Goal: Communication & Community: Answer question/provide support

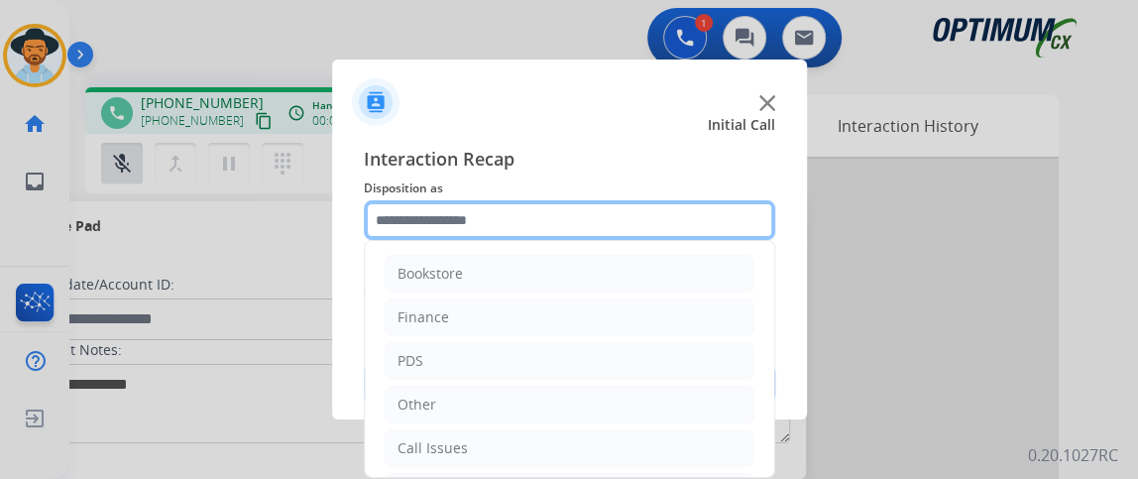
click at [618, 233] on input "text" at bounding box center [569, 220] width 411 height 40
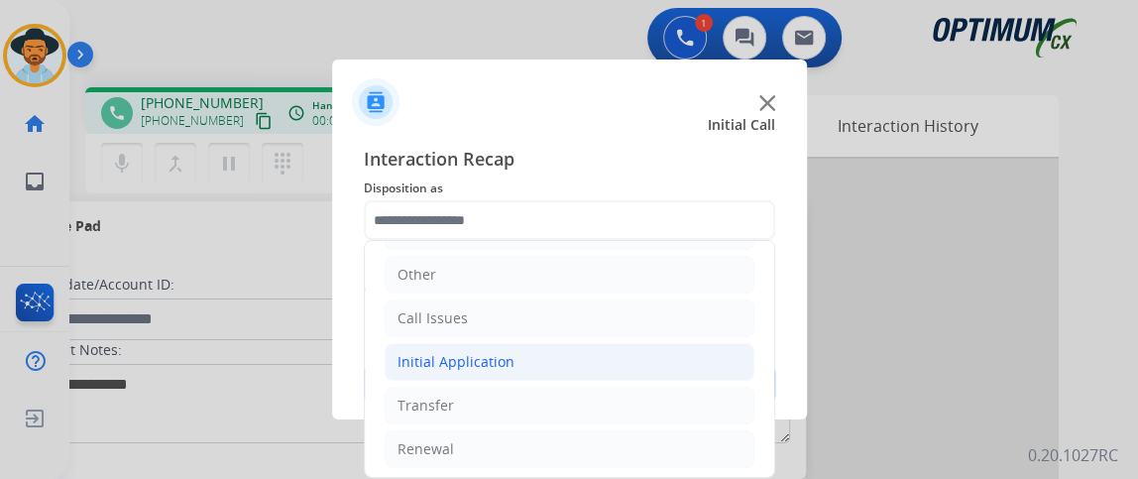
click at [670, 344] on li "Initial Application" at bounding box center [570, 362] width 370 height 38
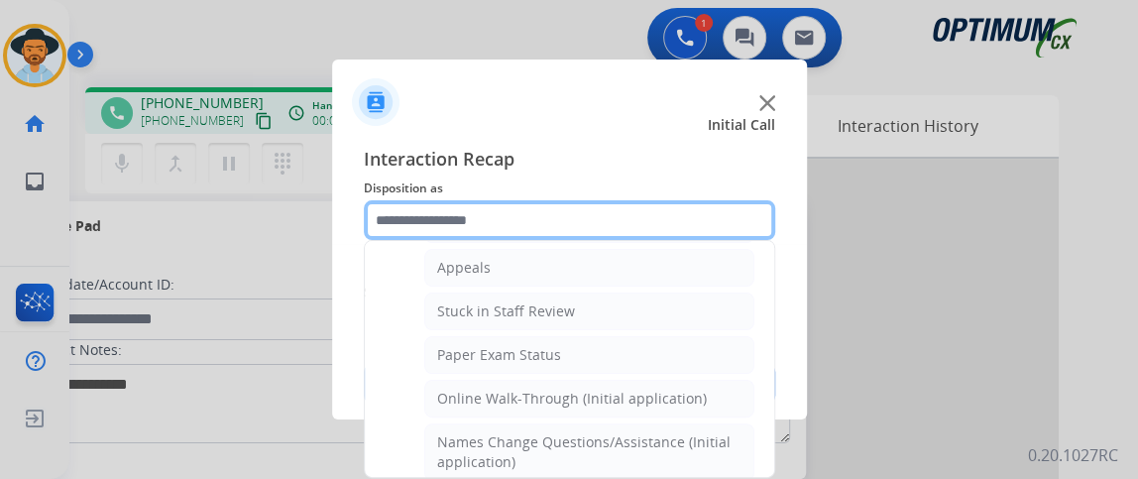
scroll to position [306, 0]
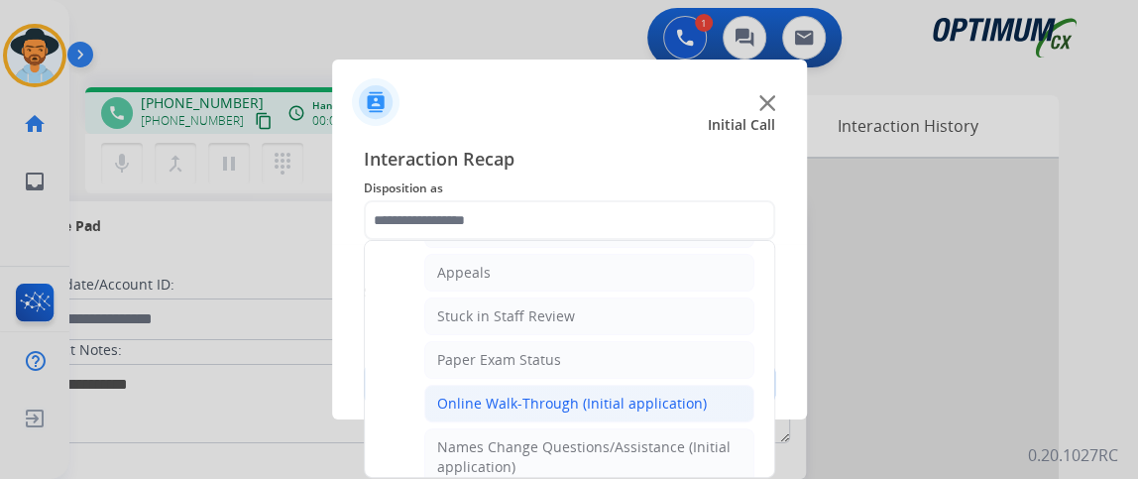
click at [693, 397] on div "Online Walk-Through (Initial application)" at bounding box center [572, 403] width 270 height 20
type input "**********"
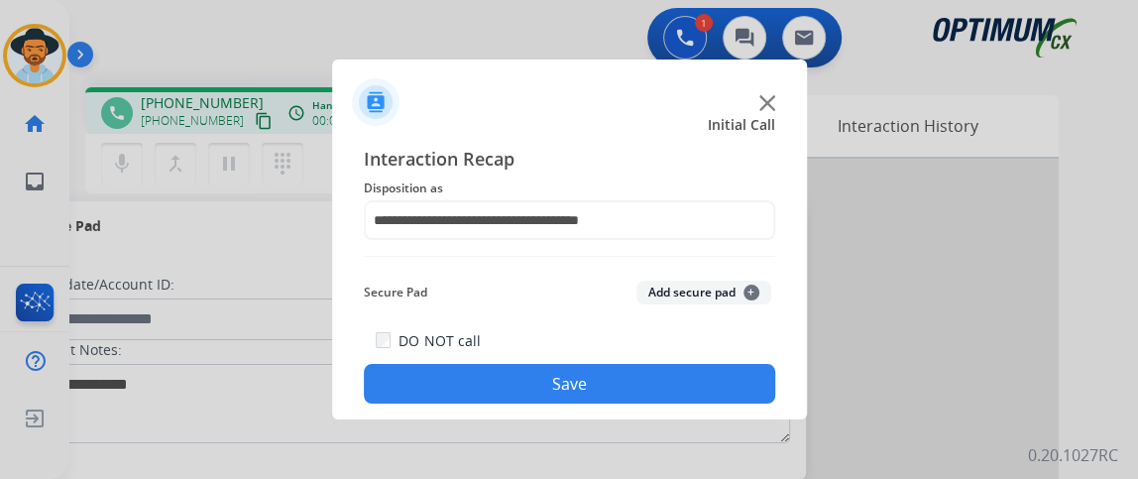
click at [635, 378] on button "Save" at bounding box center [569, 384] width 411 height 40
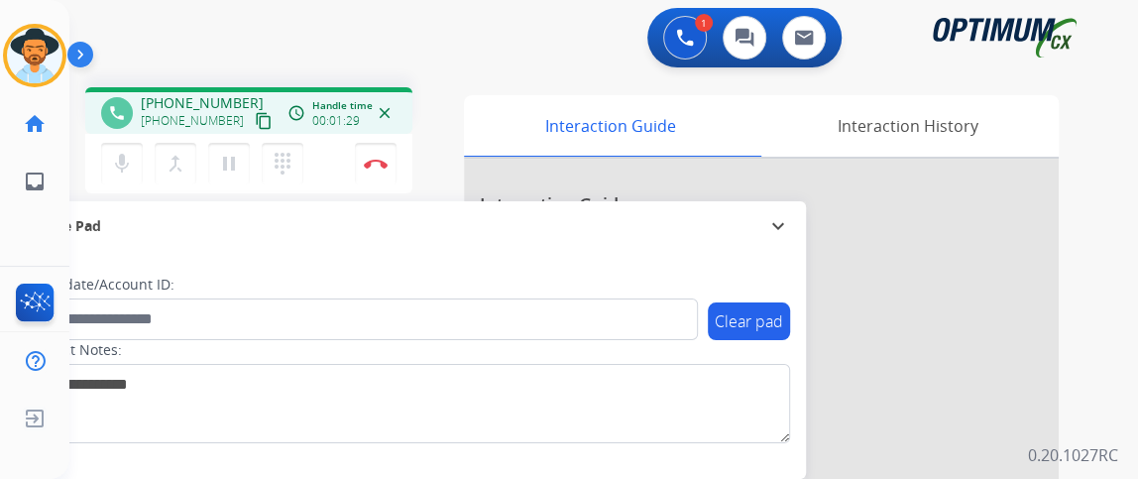
click at [255, 117] on mat-icon "content_copy" at bounding box center [264, 121] width 18 height 18
click at [125, 148] on button "mic Mute" at bounding box center [122, 164] width 42 height 42
click at [134, 144] on button "mic_off Mute" at bounding box center [122, 164] width 42 height 42
click at [120, 162] on mat-icon "mic" at bounding box center [122, 164] width 24 height 24
click at [142, 175] on div "mic_off Mute merge_type Bridge pause Hold dialpad Dialpad" at bounding box center [208, 164] width 214 height 42
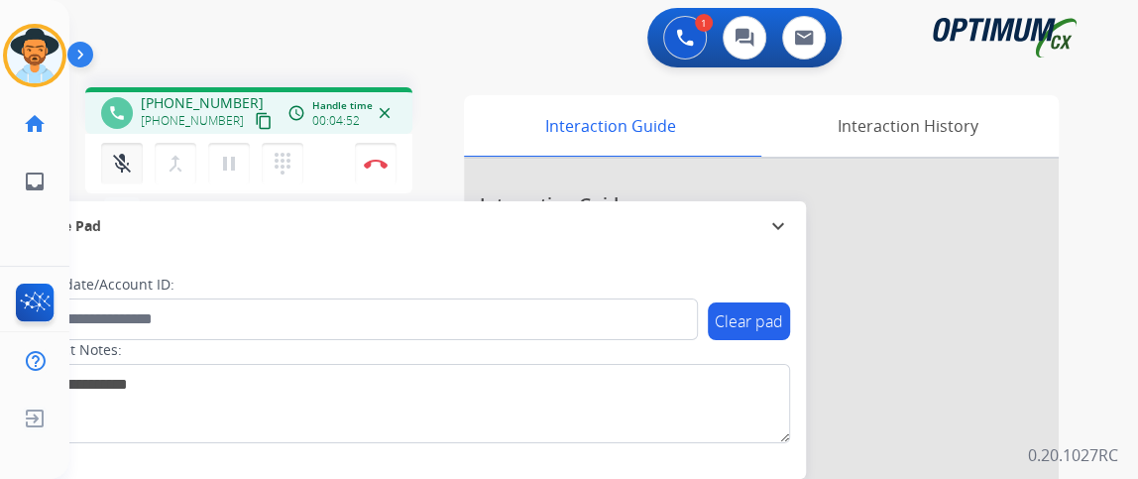
click at [114, 156] on mat-icon "mic_off" at bounding box center [122, 164] width 24 height 24
click at [124, 163] on mat-icon "mic" at bounding box center [122, 164] width 24 height 24
click at [124, 163] on mat-icon "mic_off" at bounding box center [122, 164] width 24 height 24
click at [124, 163] on mat-icon "mic" at bounding box center [122, 164] width 24 height 24
click at [124, 163] on mat-icon "mic_off" at bounding box center [122, 164] width 24 height 24
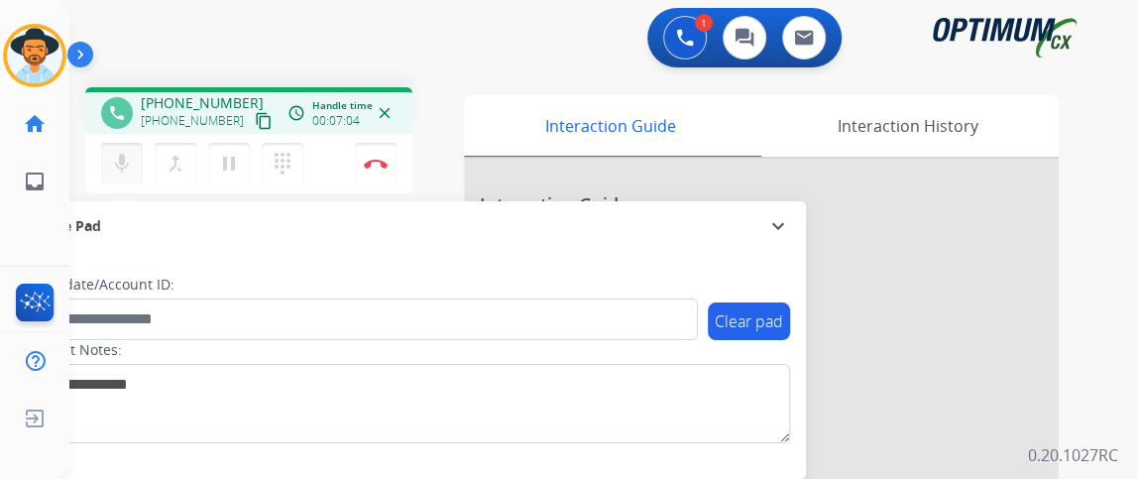
click at [137, 158] on button "mic Mute" at bounding box center [122, 164] width 42 height 42
click at [137, 158] on button "mic_off Mute" at bounding box center [122, 164] width 42 height 42
click at [131, 163] on mat-icon "mic" at bounding box center [122, 164] width 24 height 24
click at [131, 163] on mat-icon "mic_off" at bounding box center [122, 164] width 24 height 24
click at [124, 170] on mat-icon "mic" at bounding box center [122, 164] width 24 height 24
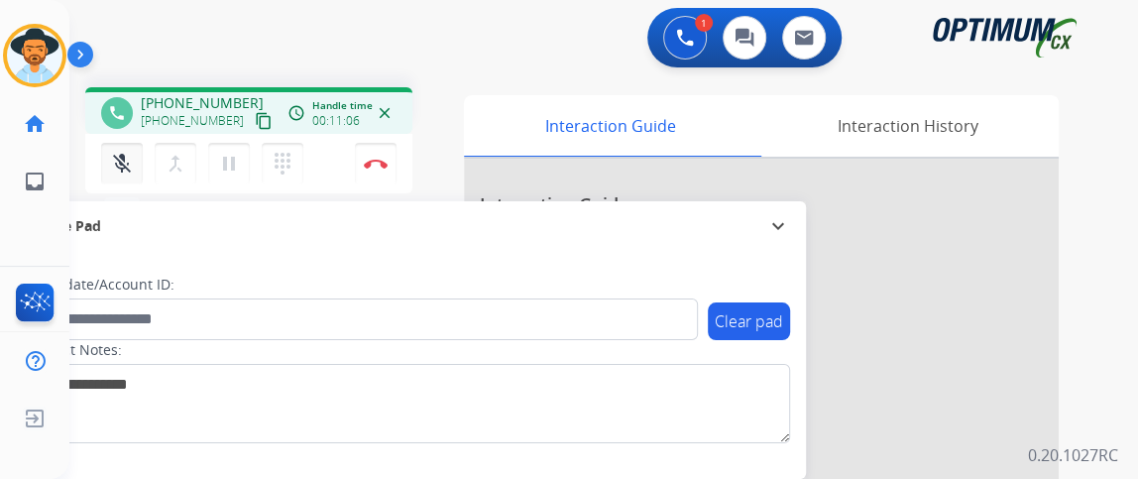
click at [125, 170] on mat-icon "mic_off" at bounding box center [122, 164] width 24 height 24
click at [117, 168] on mat-icon "mic" at bounding box center [122, 164] width 24 height 24
click at [117, 169] on mat-icon "mic_off" at bounding box center [122, 164] width 24 height 24
click at [124, 153] on mat-icon "mic" at bounding box center [122, 164] width 24 height 24
click at [124, 153] on mat-icon "mic_off" at bounding box center [122, 164] width 24 height 24
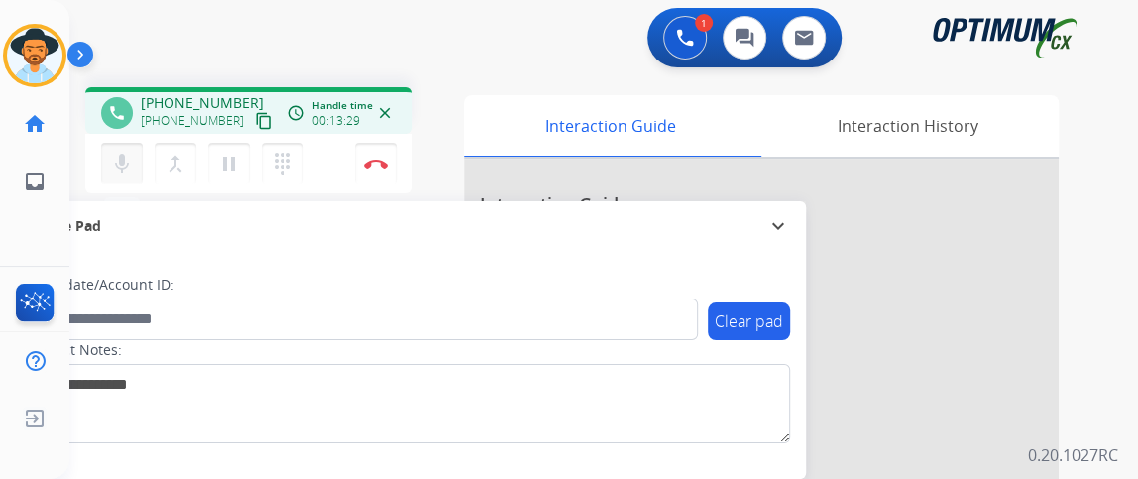
click at [129, 171] on mat-icon "mic" at bounding box center [122, 164] width 24 height 24
click at [129, 172] on mat-icon "mic_off" at bounding box center [122, 164] width 24 height 24
click at [129, 172] on mat-icon "mic" at bounding box center [122, 164] width 24 height 24
click at [129, 172] on mat-icon "mic_off" at bounding box center [122, 164] width 24 height 24
click at [129, 172] on mat-icon "mic" at bounding box center [122, 164] width 24 height 24
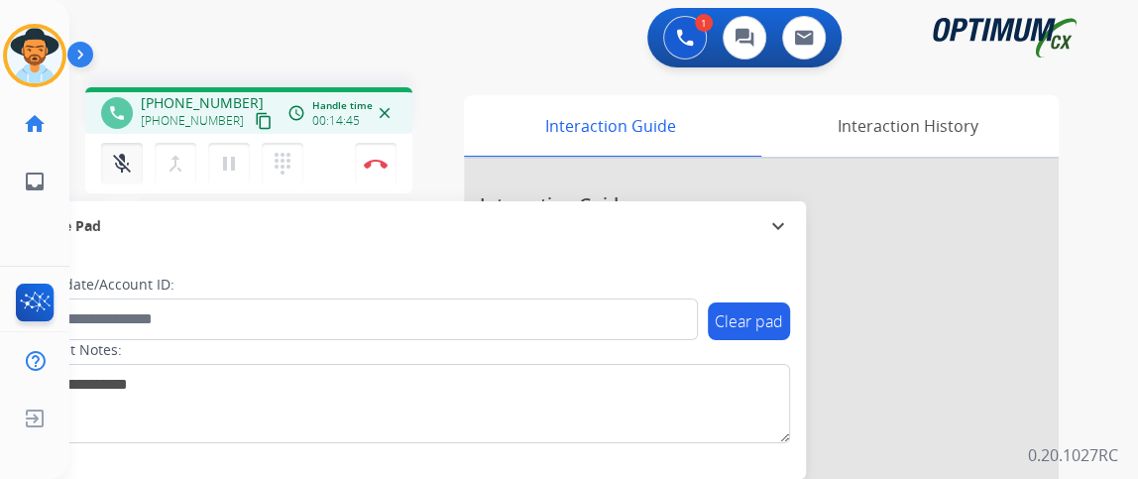
click at [129, 173] on mat-icon "mic_off" at bounding box center [122, 164] width 24 height 24
click at [129, 173] on mat-icon "mic" at bounding box center [122, 164] width 24 height 24
click at [129, 173] on mat-icon "mic_off" at bounding box center [122, 164] width 24 height 24
click at [129, 173] on mat-icon "mic" at bounding box center [122, 164] width 24 height 24
click at [129, 173] on mat-icon "mic_off" at bounding box center [122, 164] width 24 height 24
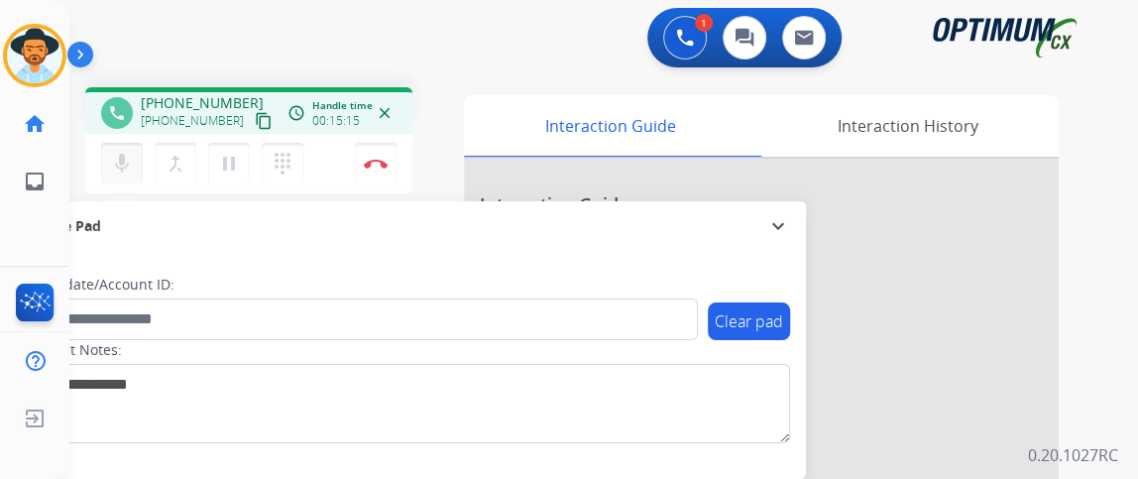
click at [129, 173] on mat-icon "mic" at bounding box center [122, 164] width 24 height 24
click at [129, 173] on mat-icon "mic_off" at bounding box center [122, 164] width 24 height 24
click at [129, 173] on mat-icon "mic" at bounding box center [122, 164] width 24 height 24
click at [129, 173] on mat-icon "mic_off" at bounding box center [122, 164] width 24 height 24
click at [129, 173] on mat-icon "mic" at bounding box center [122, 164] width 24 height 24
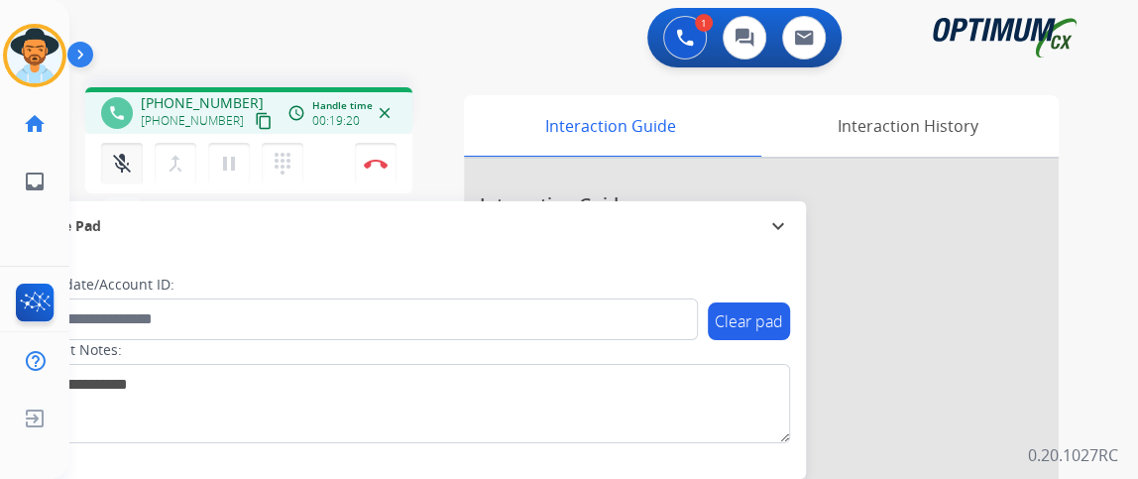
click at [137, 165] on button "mic_off Mute" at bounding box center [122, 164] width 42 height 42
click at [389, 159] on button "Disconnect" at bounding box center [376, 164] width 42 height 42
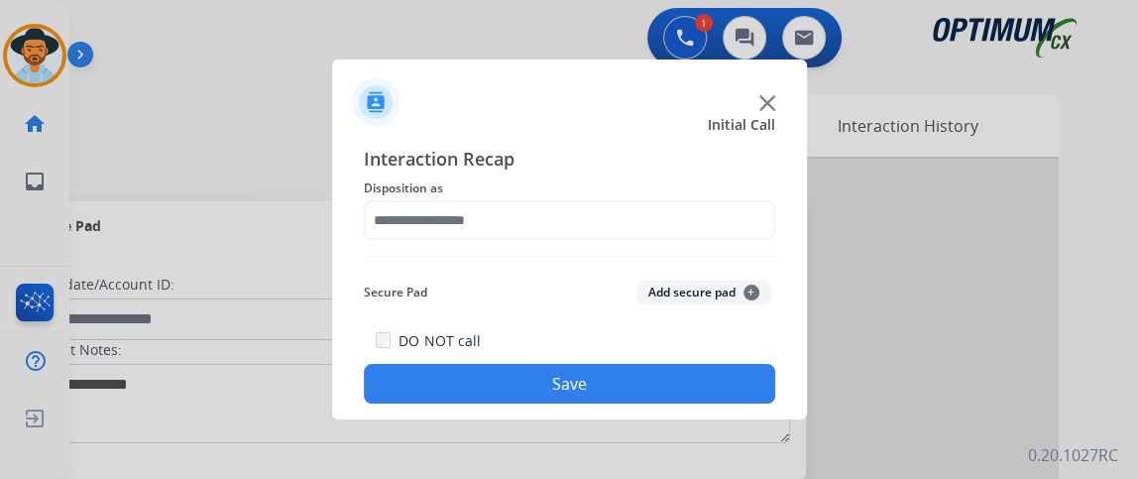
click at [608, 198] on span "Disposition as" at bounding box center [569, 188] width 411 height 24
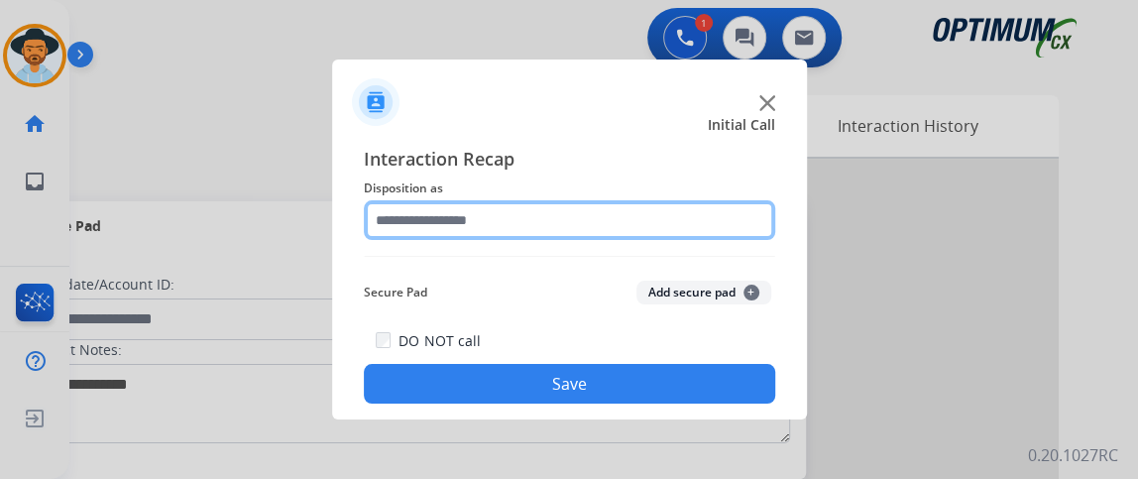
click at [608, 201] on input "text" at bounding box center [569, 220] width 411 height 40
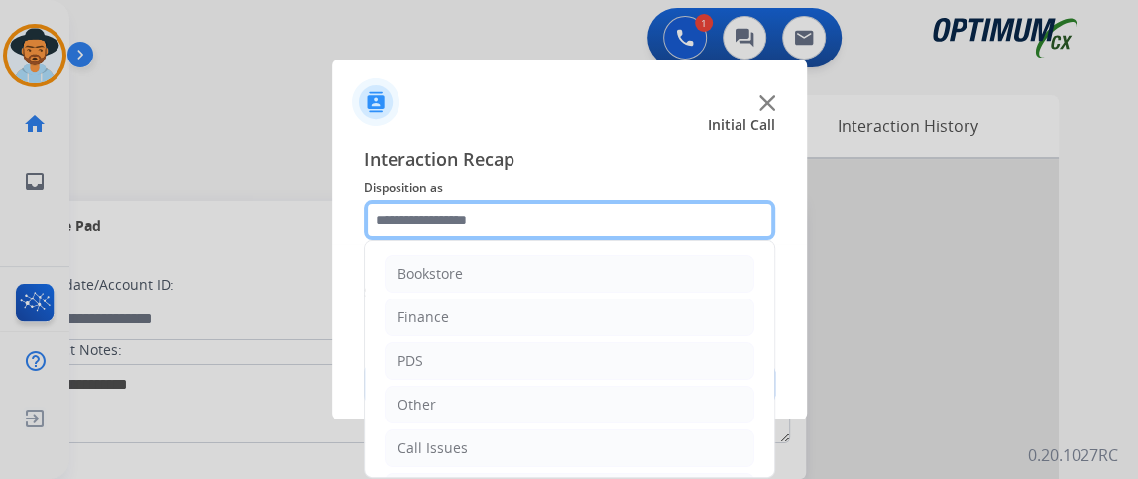
scroll to position [130, 0]
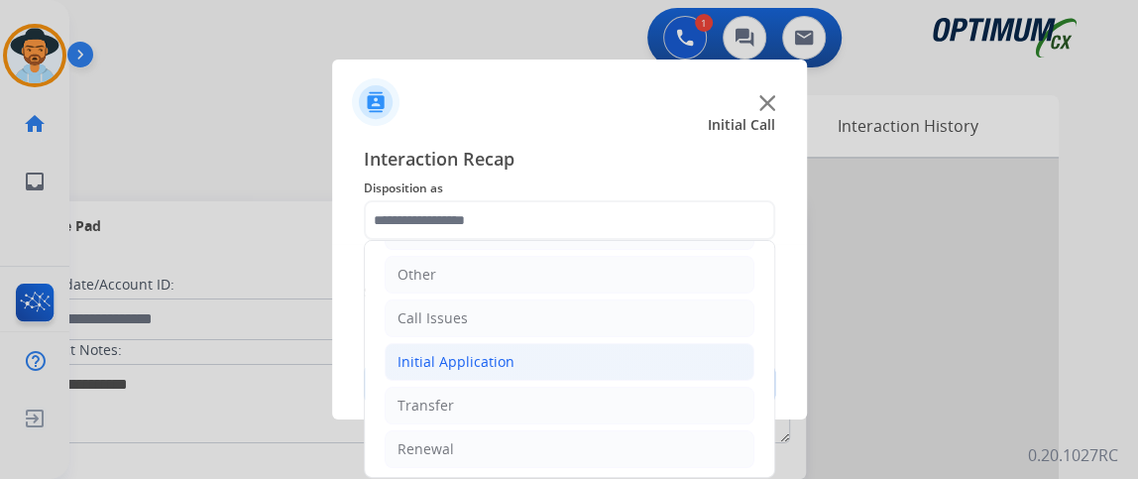
click at [576, 343] on li "Initial Application" at bounding box center [570, 362] width 370 height 38
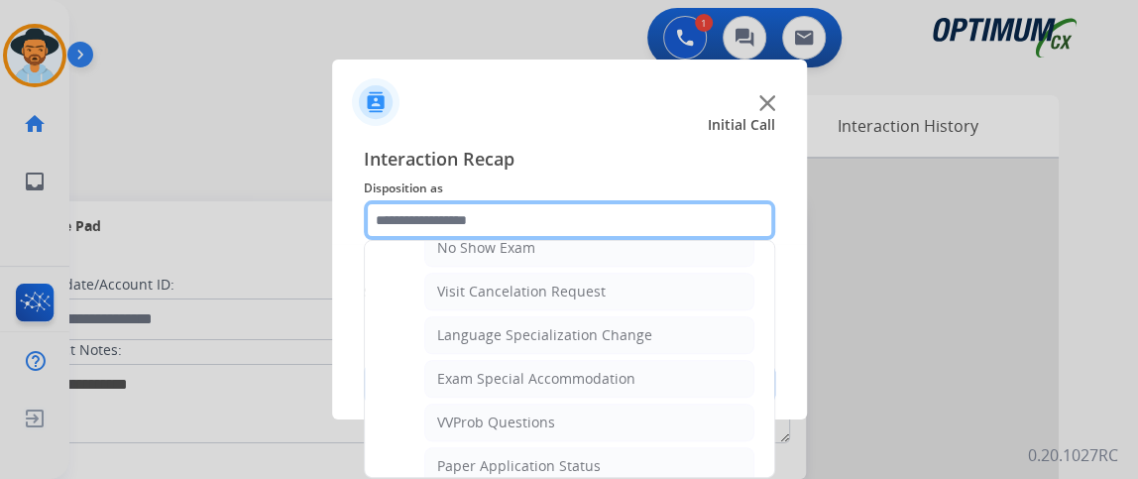
scroll to position [959, 0]
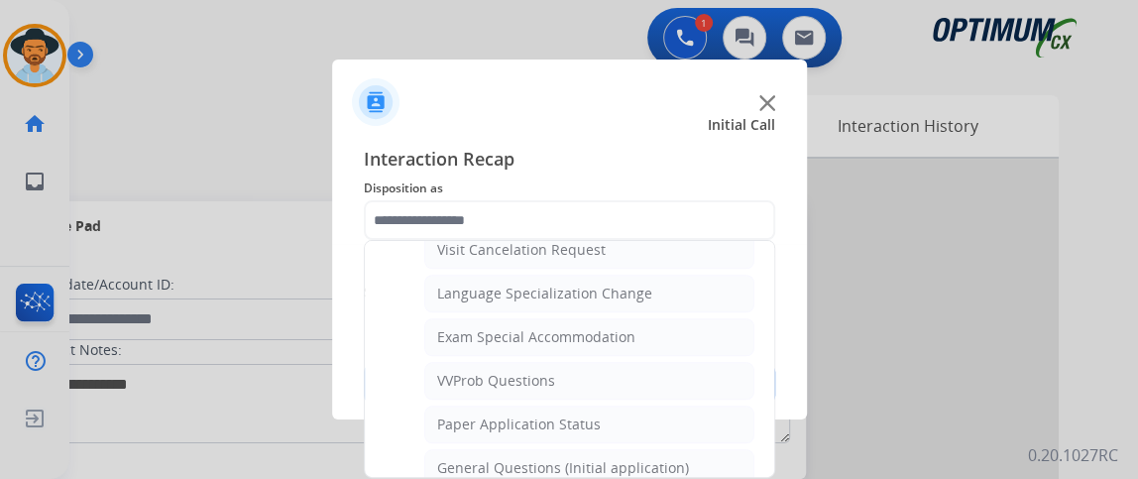
click at [714, 430] on ul "Credential Resend (Initial application) Appeals Stuck in Staff Review Paper Exa…" at bounding box center [570, 87] width 370 height 1060
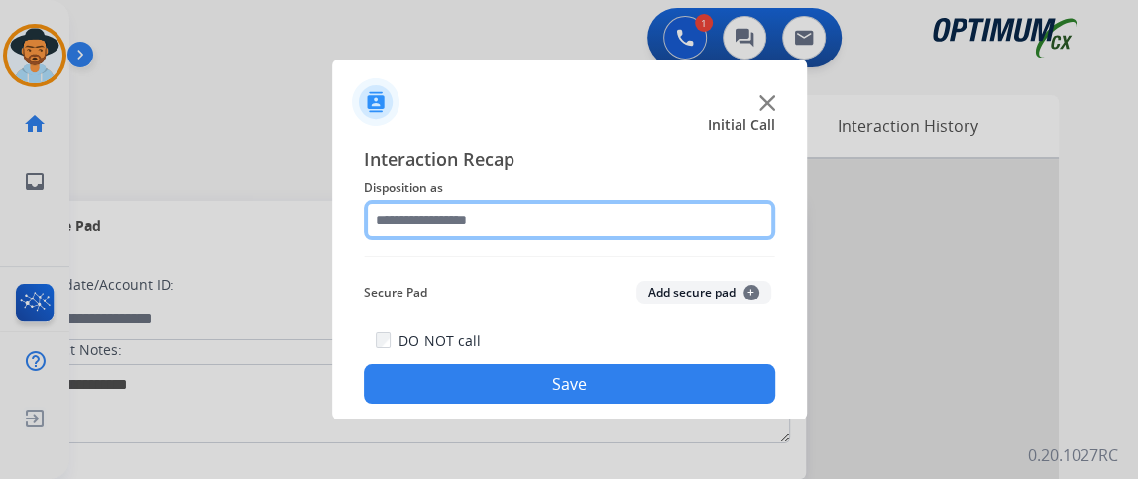
click at [661, 204] on input "text" at bounding box center [569, 220] width 411 height 40
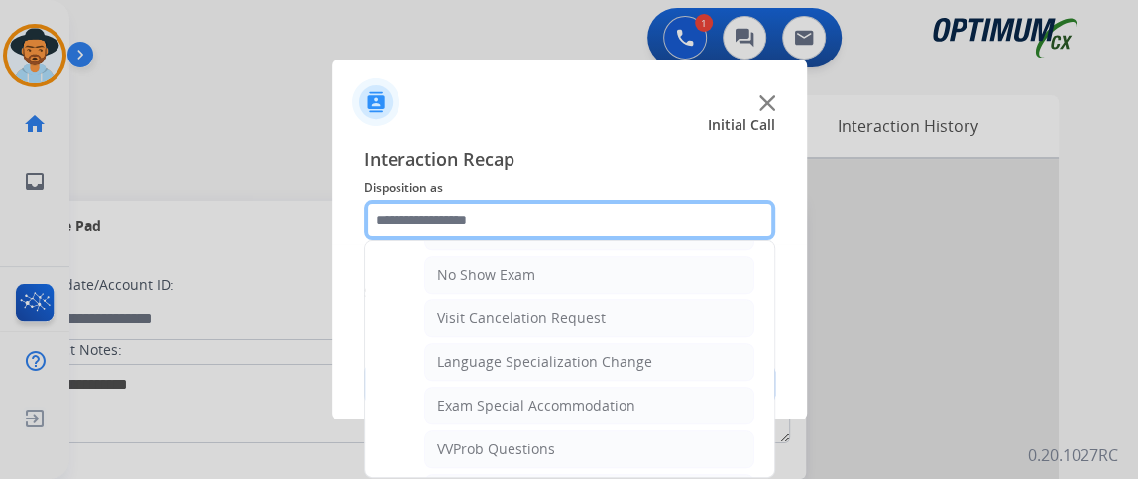
scroll to position [994, 0]
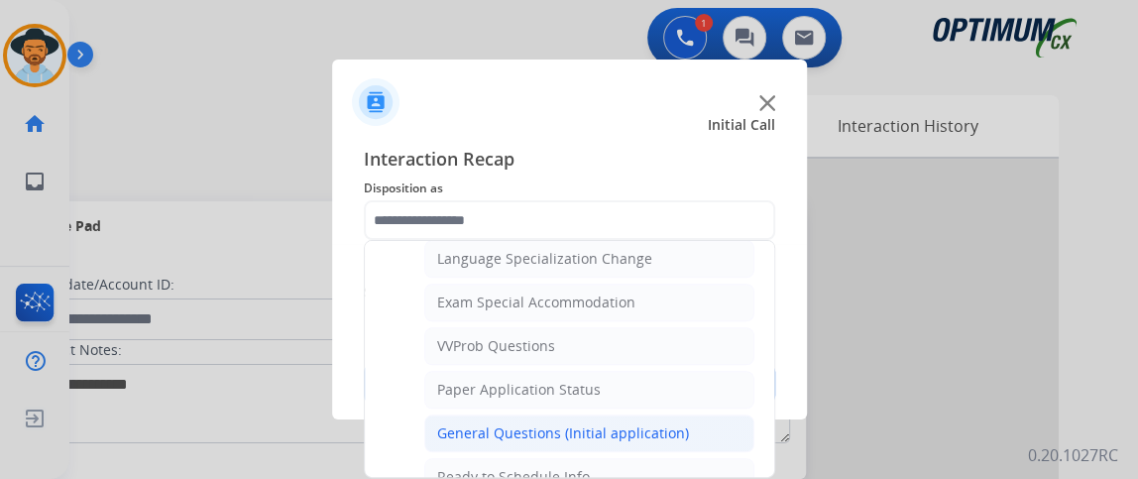
click at [693, 414] on li "General Questions (Initial application)" at bounding box center [589, 433] width 330 height 38
type input "**********"
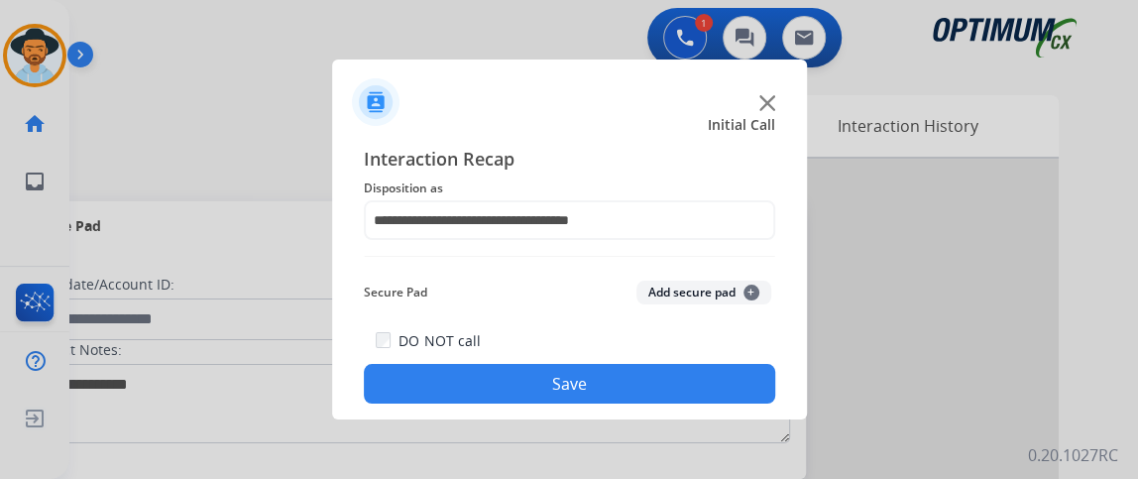
click at [660, 371] on button "Save" at bounding box center [569, 384] width 411 height 40
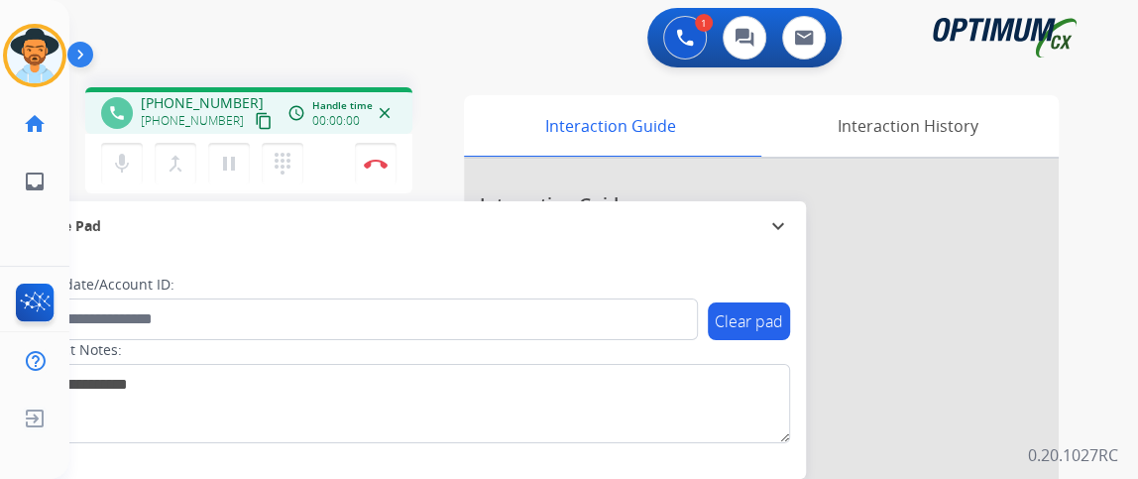
click at [255, 122] on mat-icon "content_copy" at bounding box center [264, 121] width 18 height 18
click at [115, 171] on mat-icon "mic" at bounding box center [122, 164] width 24 height 24
click at [115, 171] on mat-icon "mic_off" at bounding box center [122, 164] width 24 height 24
click at [135, 167] on button "mic Mute" at bounding box center [122, 164] width 42 height 42
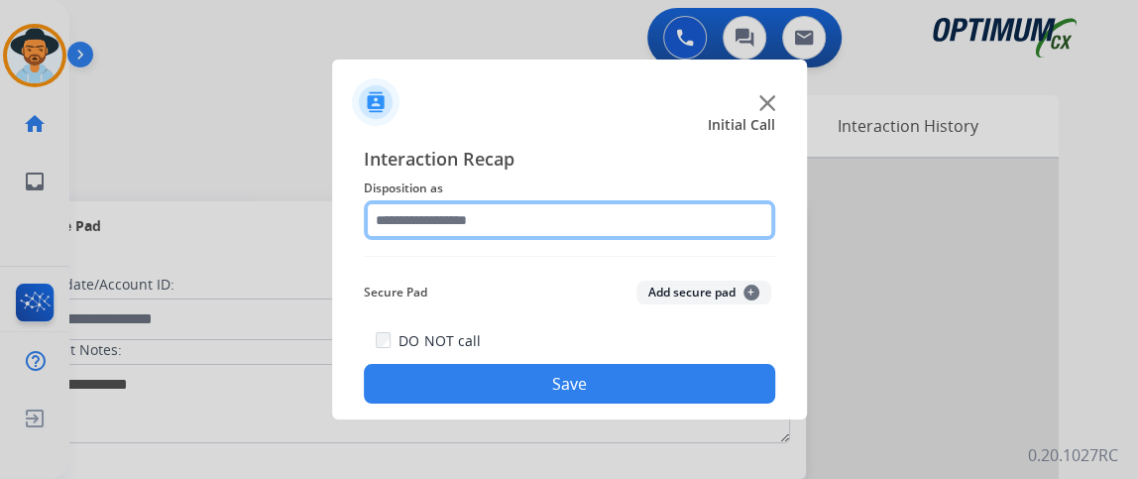
click at [579, 222] on input "text" at bounding box center [569, 220] width 411 height 40
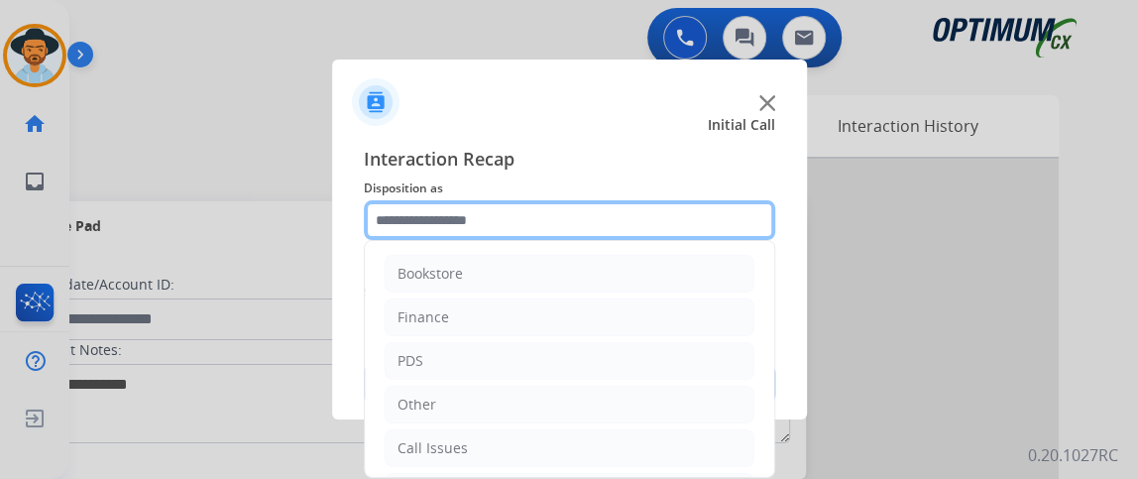
scroll to position [130, 0]
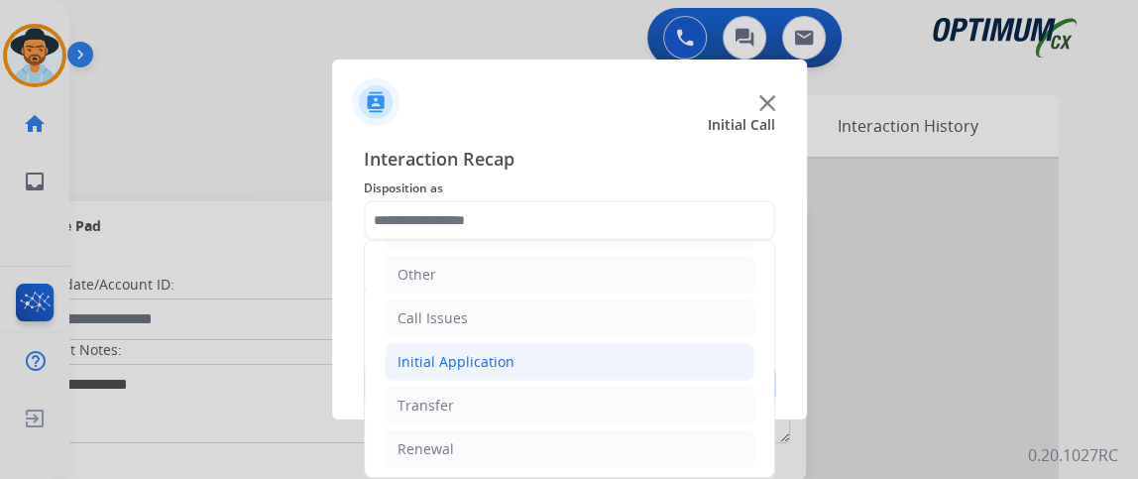
click at [601, 373] on li "Initial Application" at bounding box center [570, 362] width 370 height 38
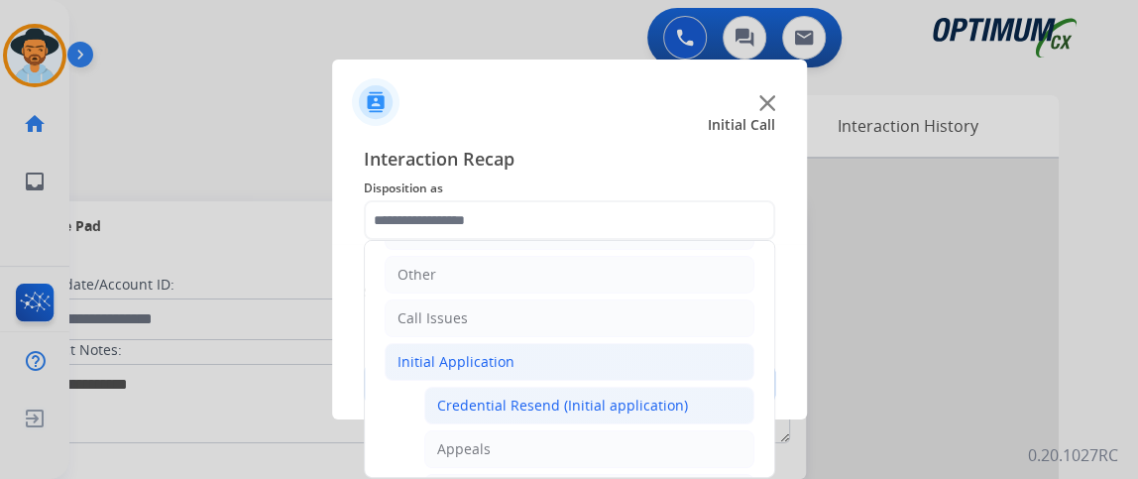
click at [602, 413] on li "Credential Resend (Initial application)" at bounding box center [589, 406] width 330 height 38
type input "**********"
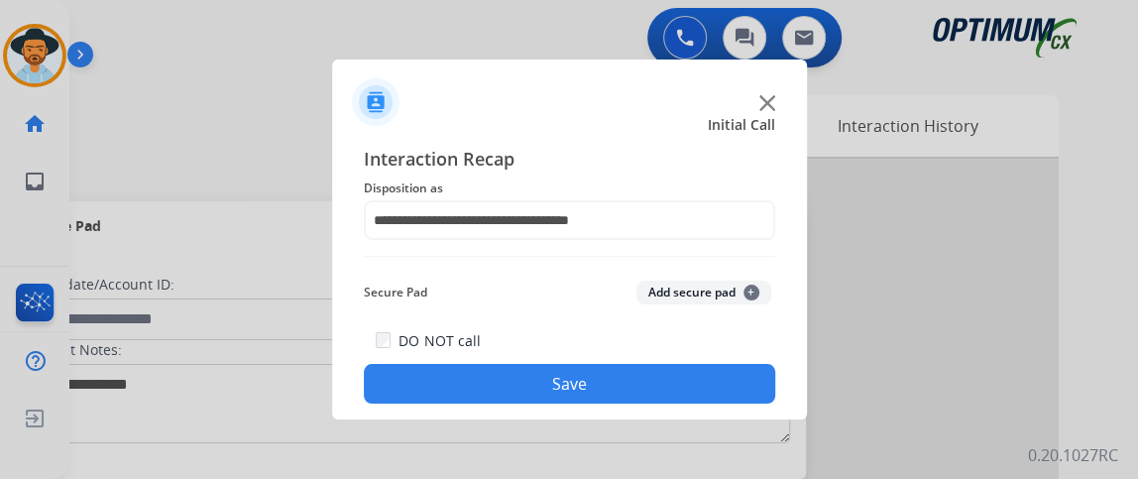
click at [584, 376] on button "Save" at bounding box center [569, 384] width 411 height 40
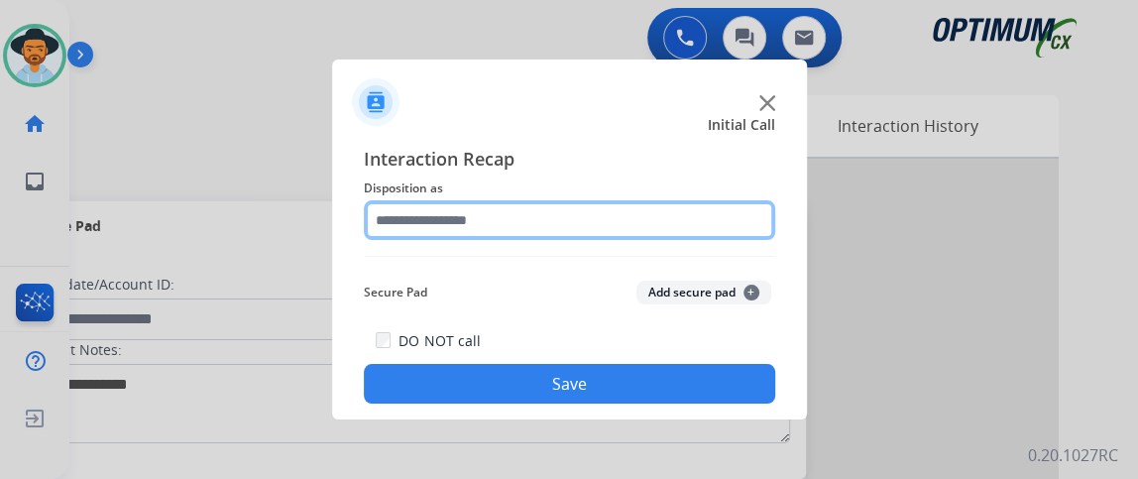
click at [469, 215] on input "text" at bounding box center [569, 220] width 411 height 40
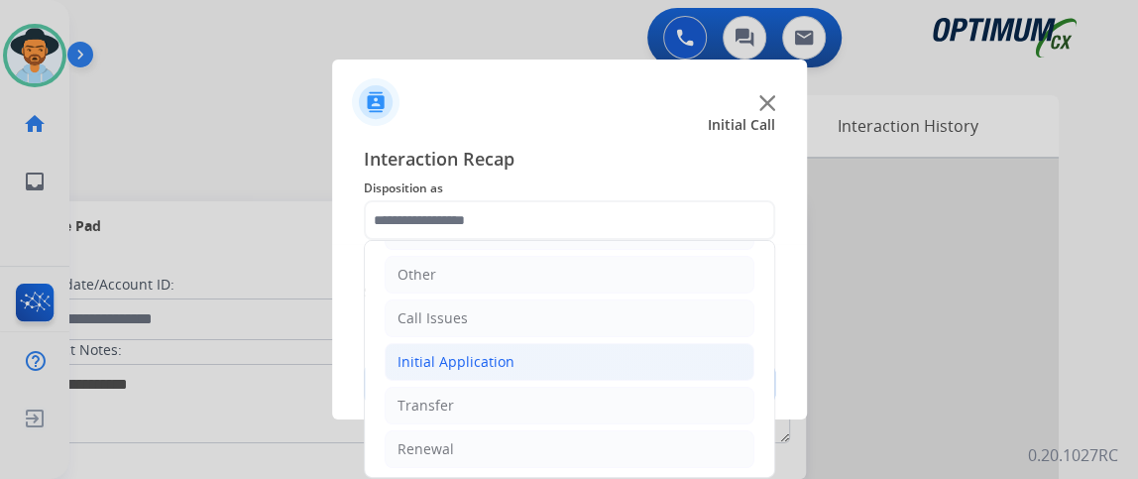
click at [668, 344] on li "Initial Application" at bounding box center [570, 362] width 370 height 38
click at [671, 356] on div "DO NOT call Save" at bounding box center [569, 365] width 411 height 75
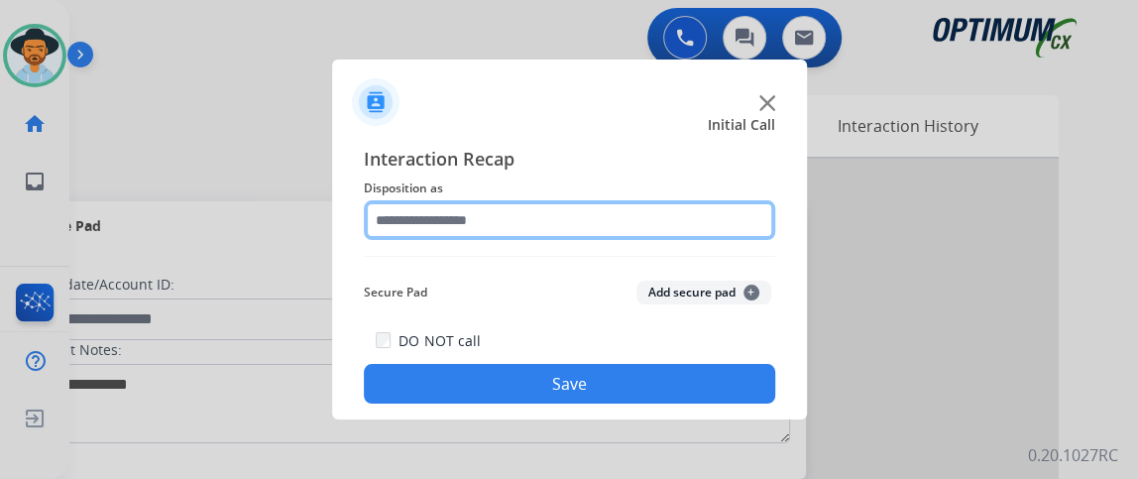
click at [724, 226] on input "text" at bounding box center [569, 220] width 411 height 40
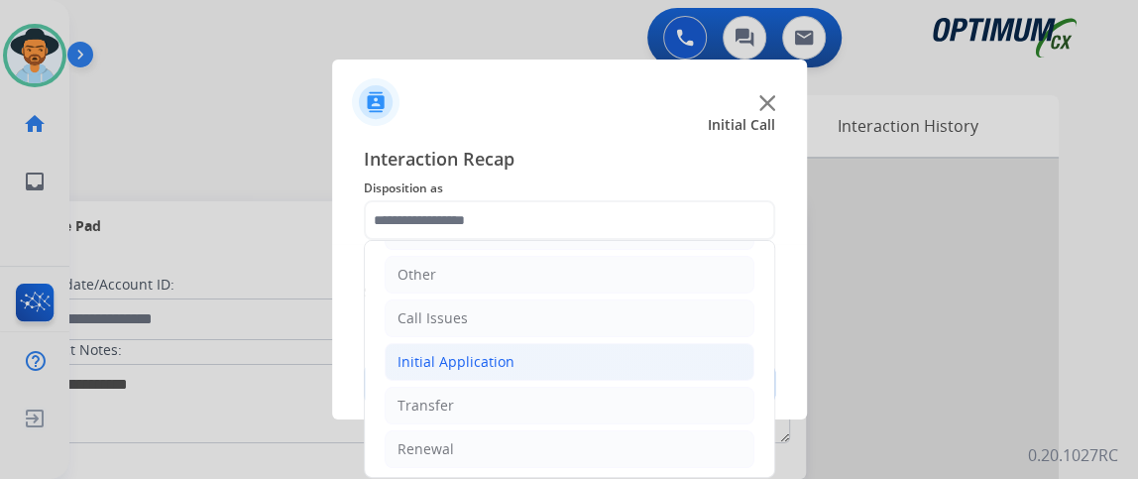
click at [598, 347] on li "Initial Application" at bounding box center [570, 362] width 370 height 38
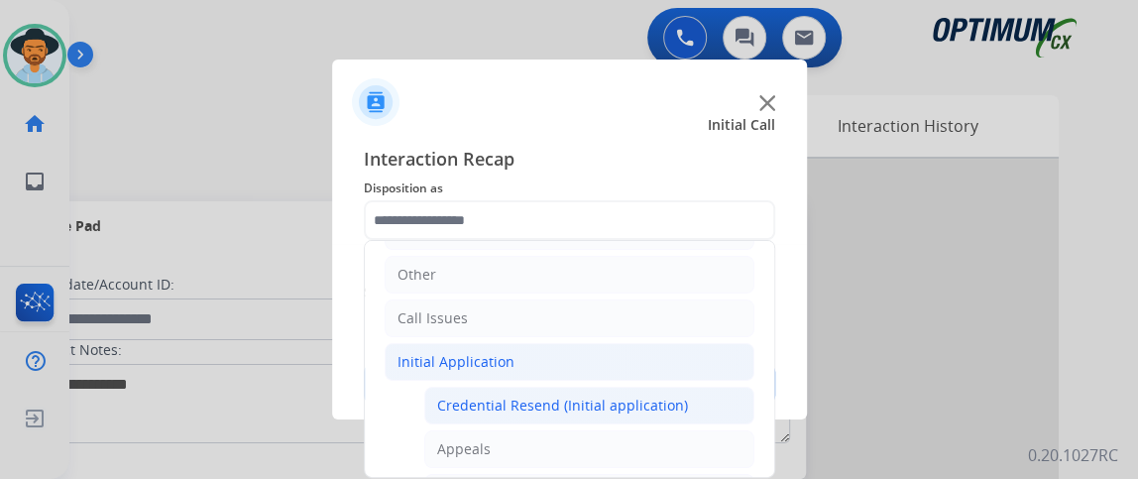
click at [597, 387] on li "Credential Resend (Initial application)" at bounding box center [589, 406] width 330 height 38
type input "**********"
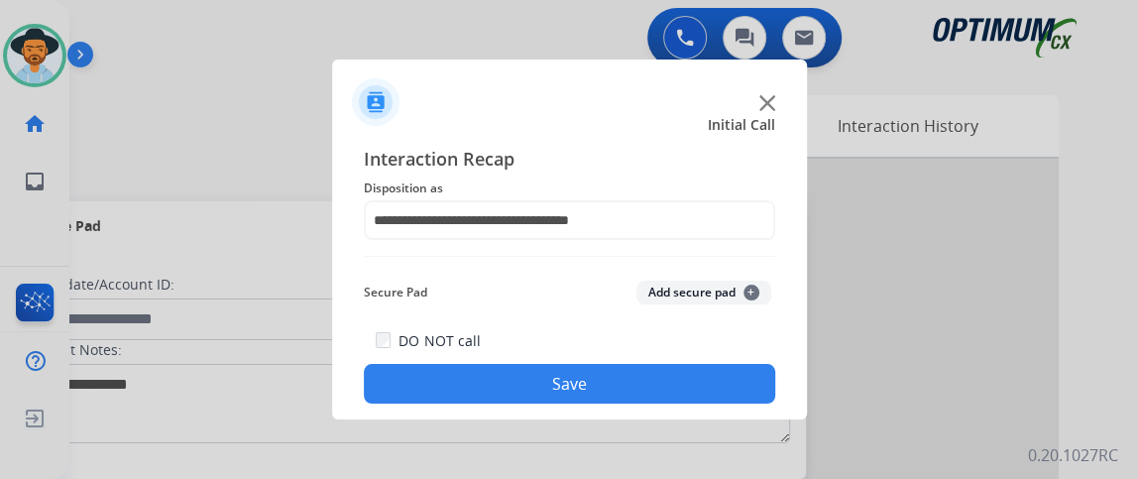
click at [597, 388] on button "Save" at bounding box center [569, 384] width 411 height 40
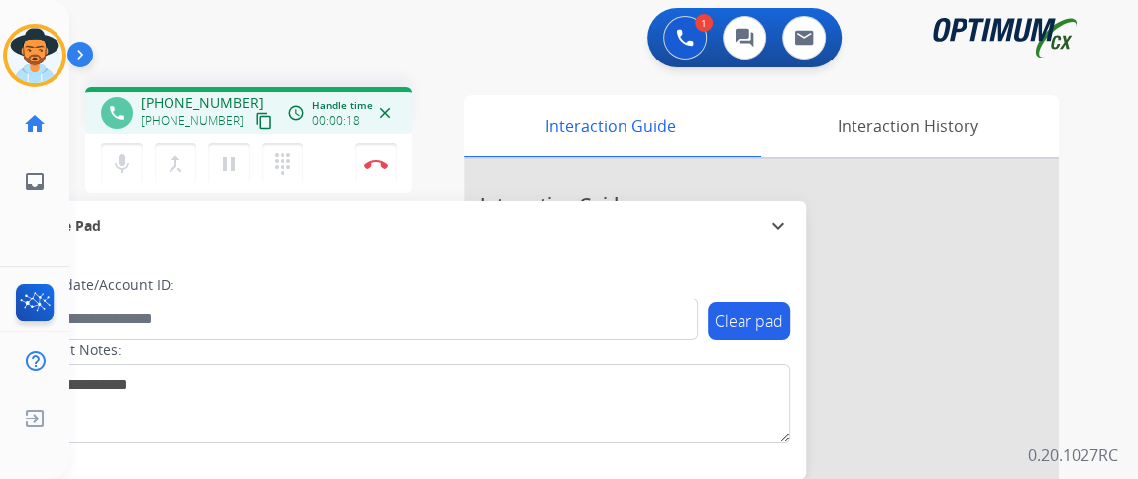
click at [255, 116] on mat-icon "content_copy" at bounding box center [264, 121] width 18 height 18
click at [137, 160] on button "mic Mute" at bounding box center [122, 164] width 42 height 42
click at [137, 160] on button "mic_off Mute" at bounding box center [122, 164] width 42 height 42
click at [383, 172] on button "Disconnect" at bounding box center [376, 164] width 42 height 42
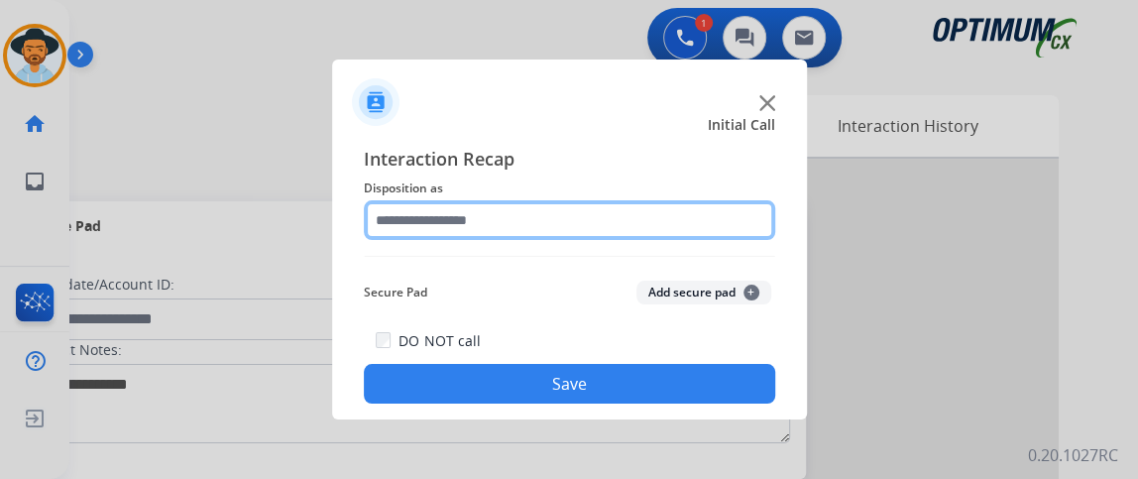
click at [576, 214] on input "text" at bounding box center [569, 220] width 411 height 40
click at [575, 213] on input "text" at bounding box center [569, 220] width 411 height 40
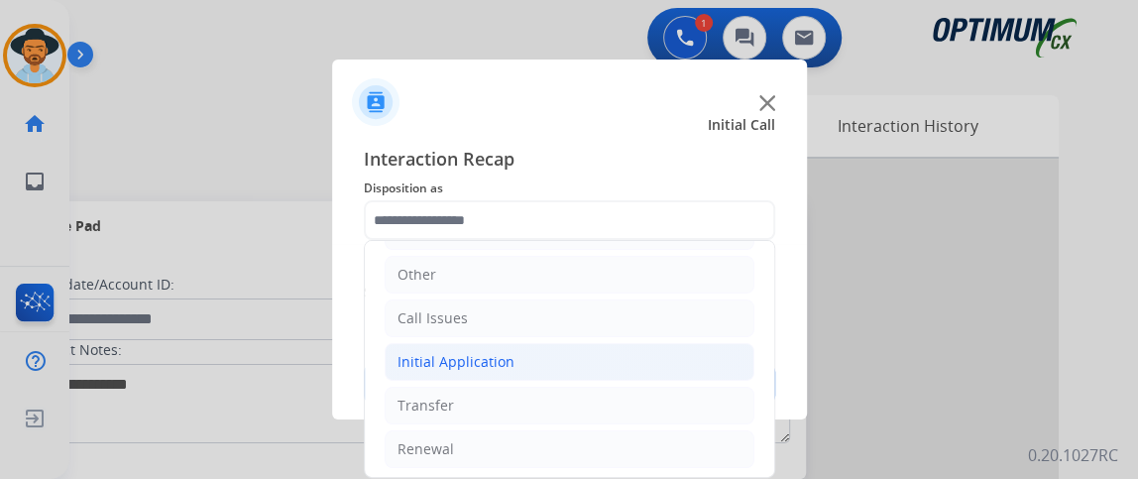
click at [644, 373] on li "Initial Application" at bounding box center [570, 362] width 370 height 38
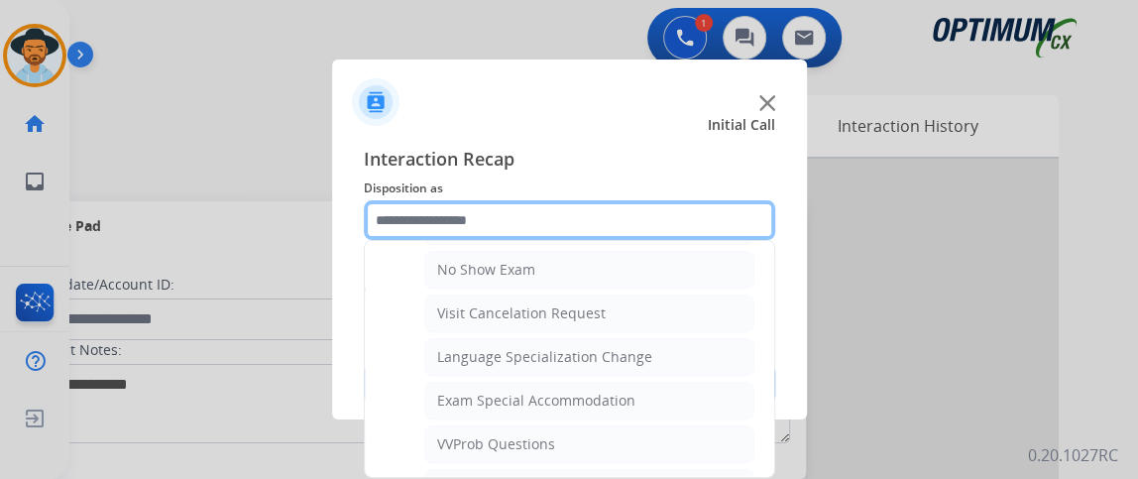
scroll to position [1007, 0]
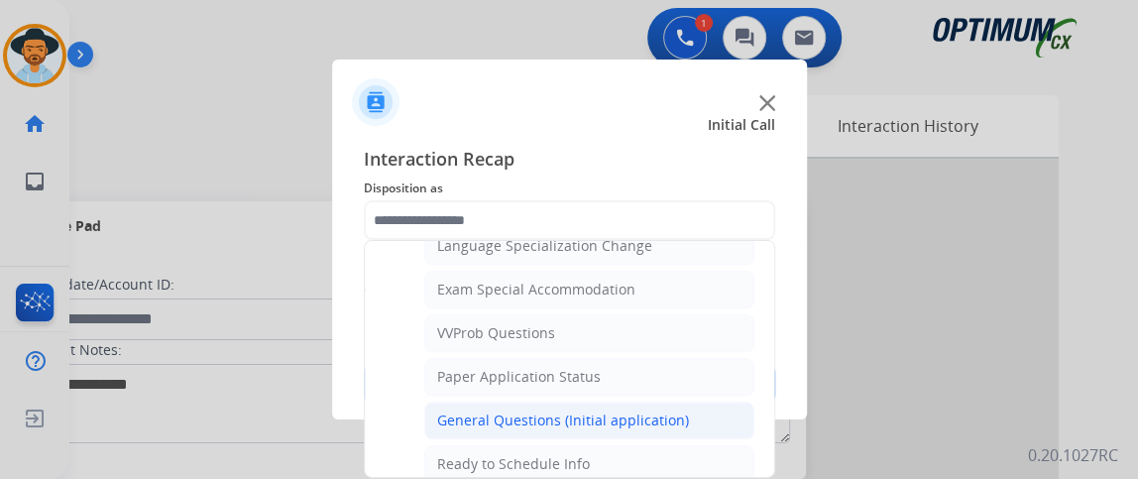
click at [698, 410] on li "General Questions (Initial application)" at bounding box center [589, 420] width 330 height 38
type input "**********"
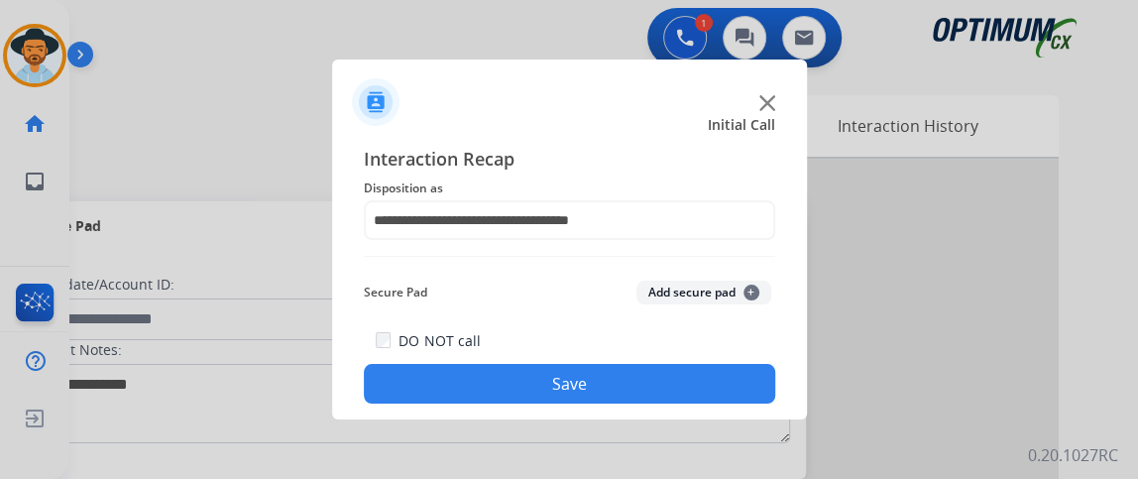
click at [699, 387] on button "Save" at bounding box center [569, 384] width 411 height 40
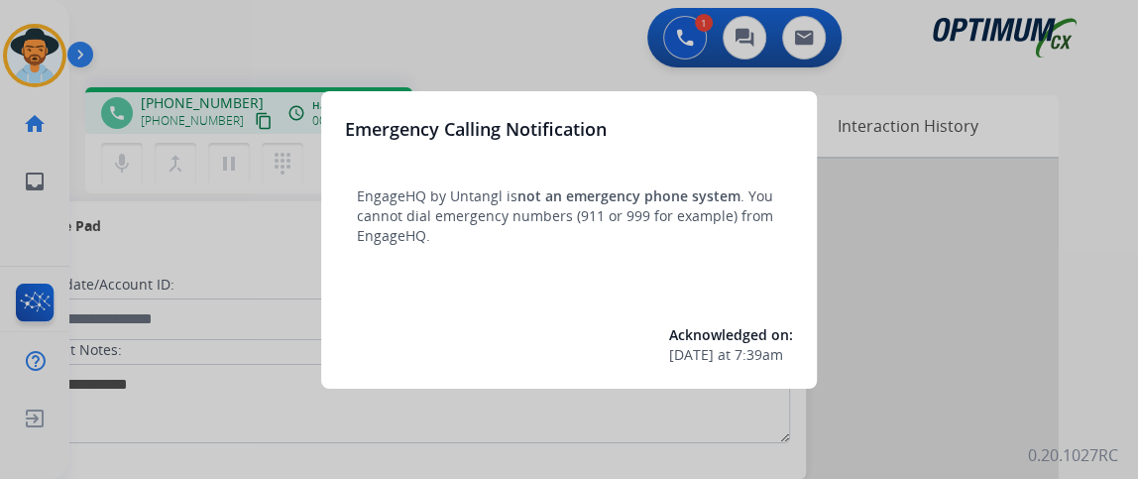
click at [189, 291] on div at bounding box center [569, 239] width 1138 height 479
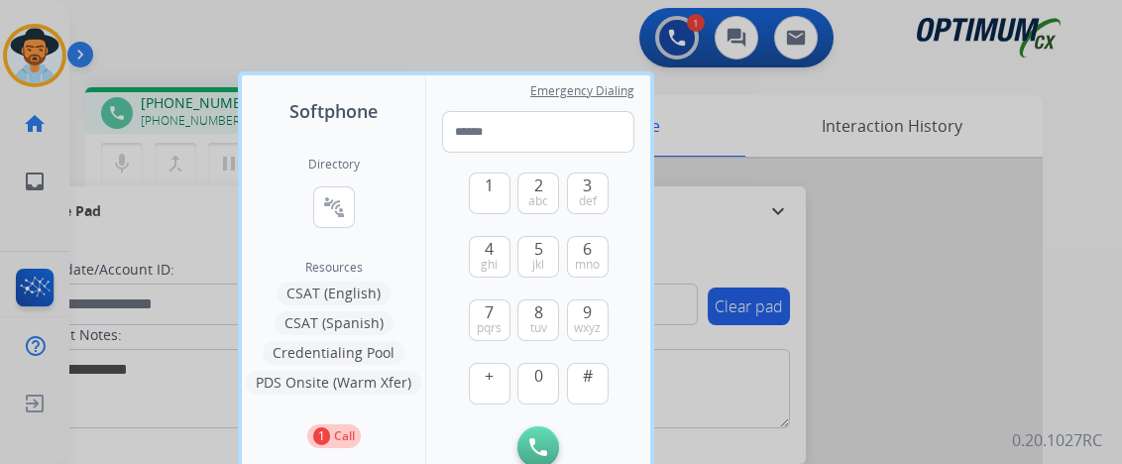
click at [132, 235] on div at bounding box center [561, 232] width 1122 height 464
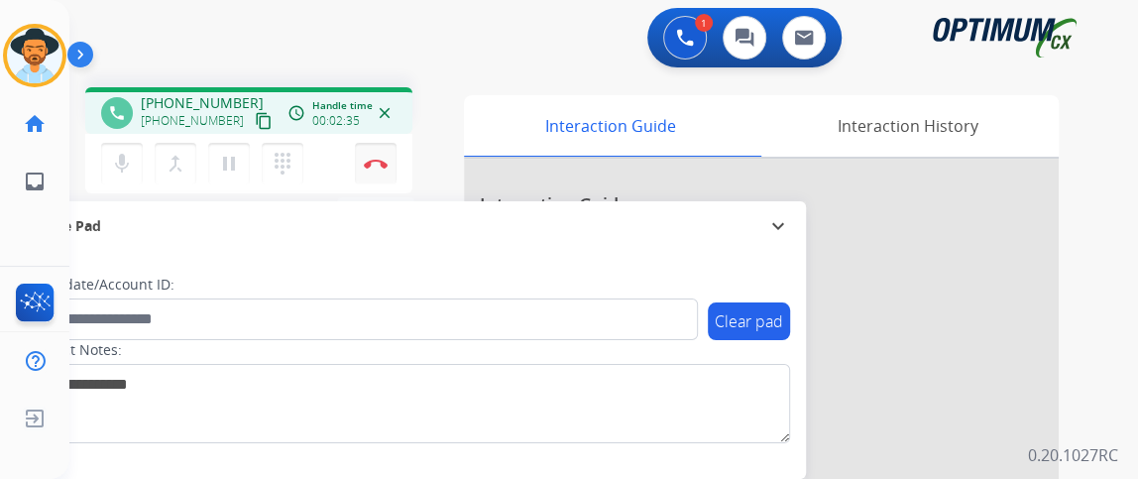
click at [368, 163] on img at bounding box center [376, 164] width 24 height 10
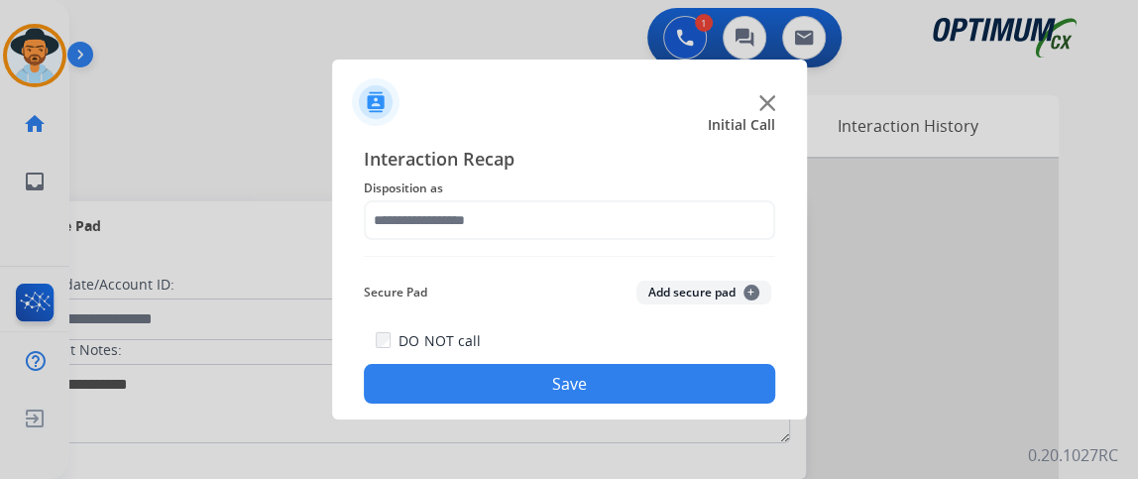
click at [628, 198] on span "Disposition as" at bounding box center [569, 188] width 411 height 24
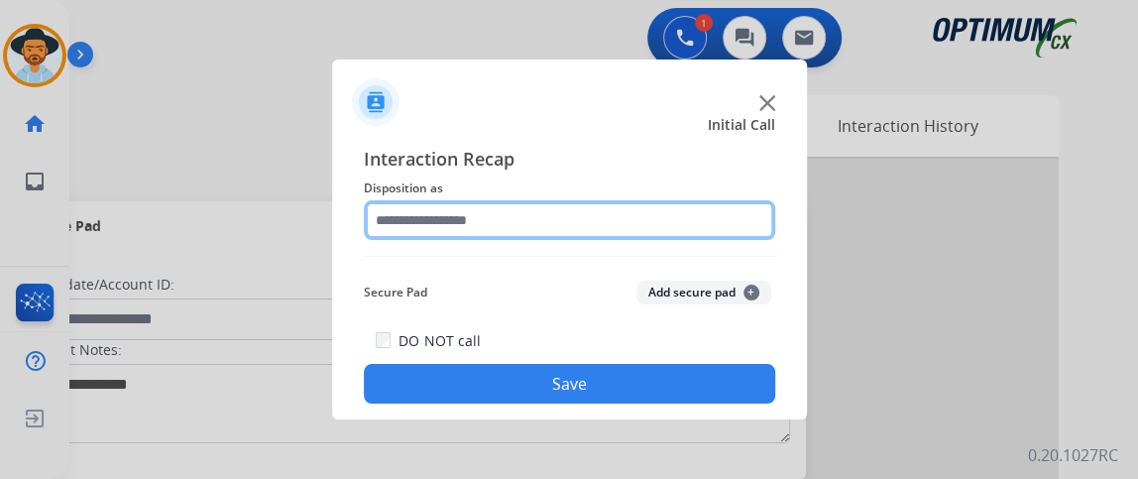
click at [644, 217] on input "text" at bounding box center [569, 220] width 411 height 40
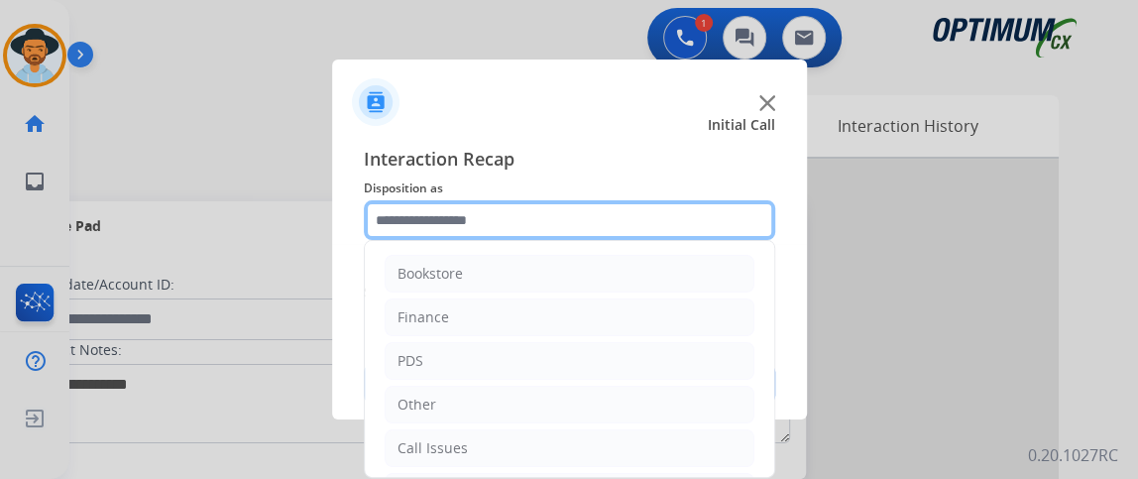
scroll to position [130, 0]
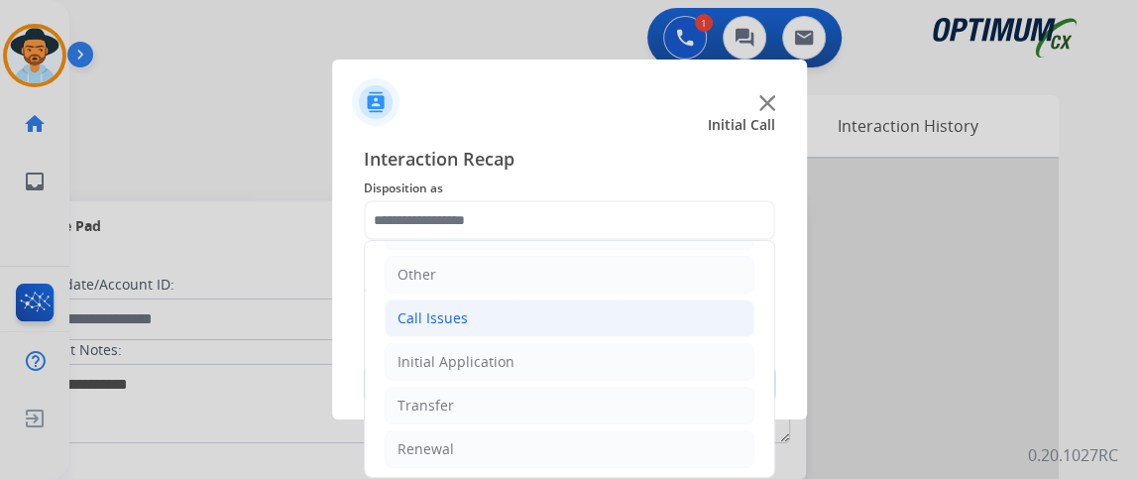
click at [628, 328] on li "Call Issues" at bounding box center [570, 318] width 370 height 38
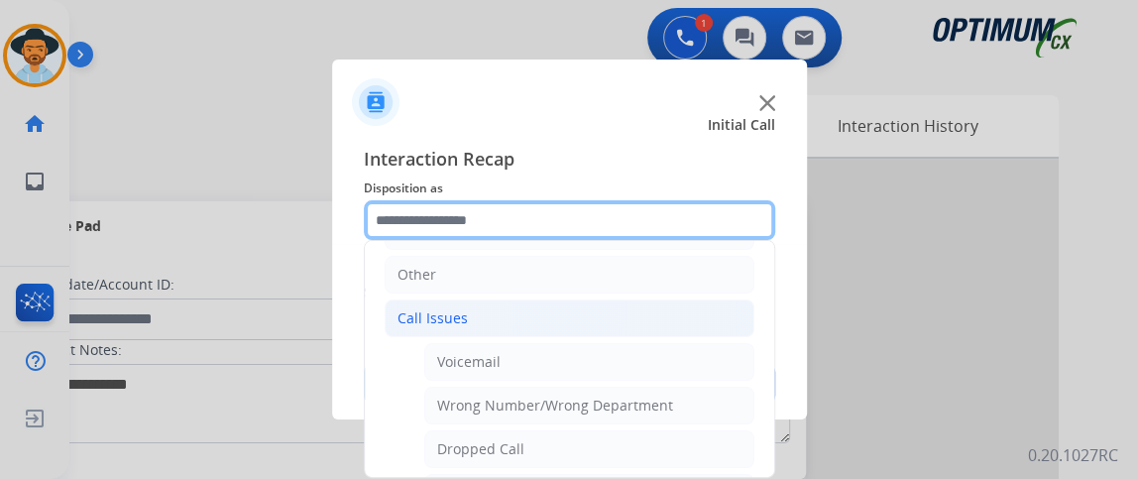
scroll to position [255, 0]
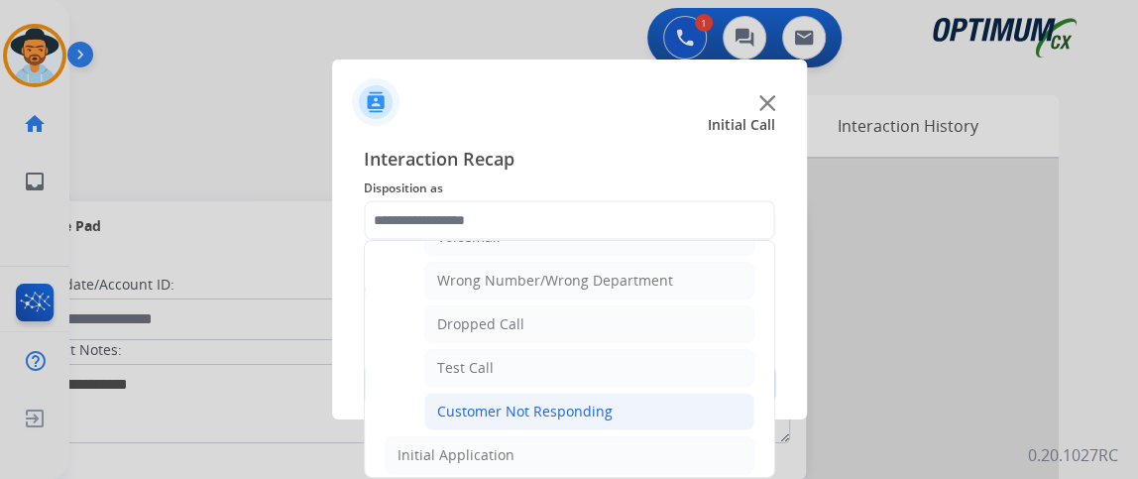
click at [692, 401] on li "Customer Not Responding" at bounding box center [589, 411] width 330 height 38
type input "**********"
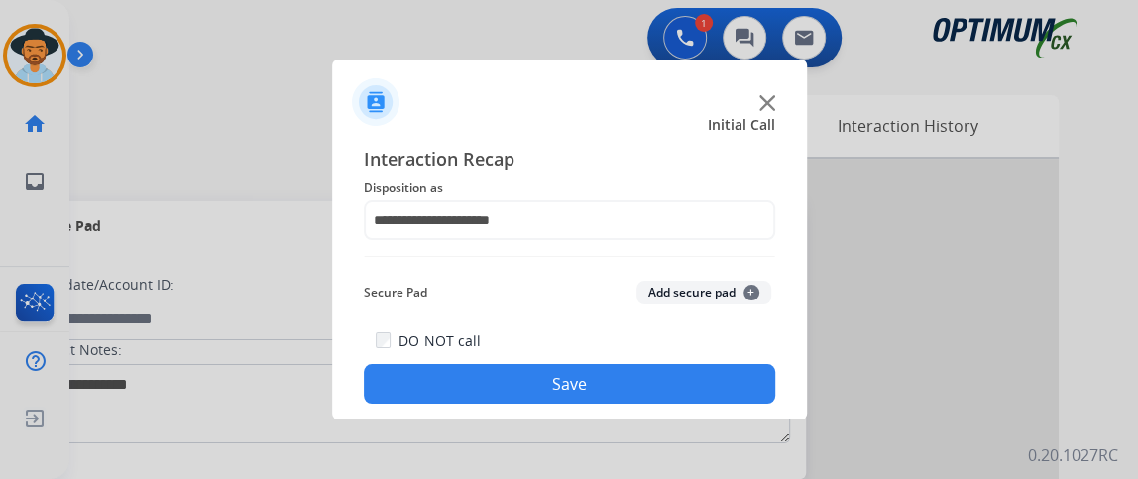
click at [683, 382] on button "Save" at bounding box center [569, 384] width 411 height 40
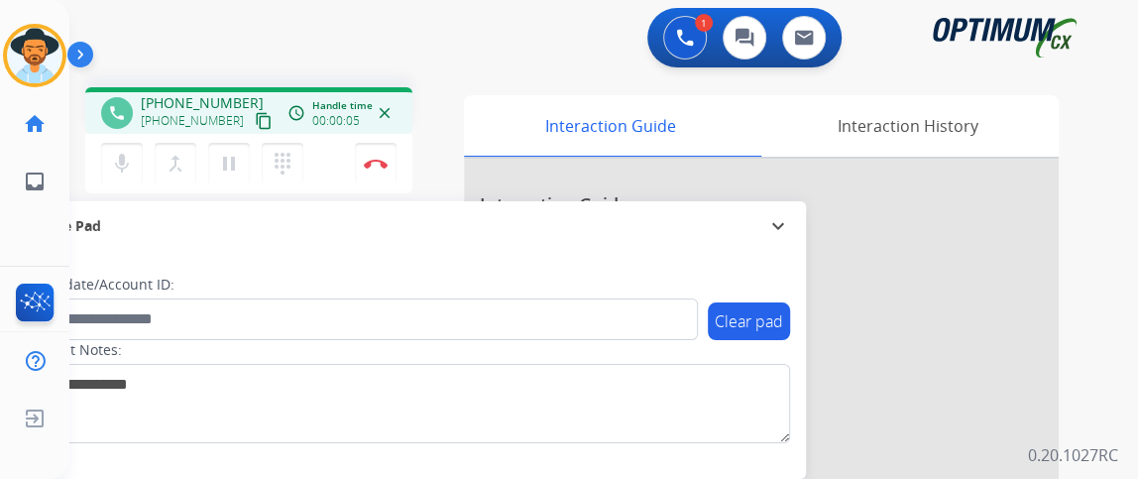
click at [255, 120] on mat-icon "content_copy" at bounding box center [264, 121] width 18 height 18
click at [137, 166] on button "mic Mute" at bounding box center [122, 164] width 42 height 42
click at [137, 166] on button "mic_off Mute" at bounding box center [122, 164] width 42 height 42
click at [364, 159] on img at bounding box center [376, 164] width 24 height 10
click at [363, 158] on button "Disconnect" at bounding box center [376, 164] width 42 height 42
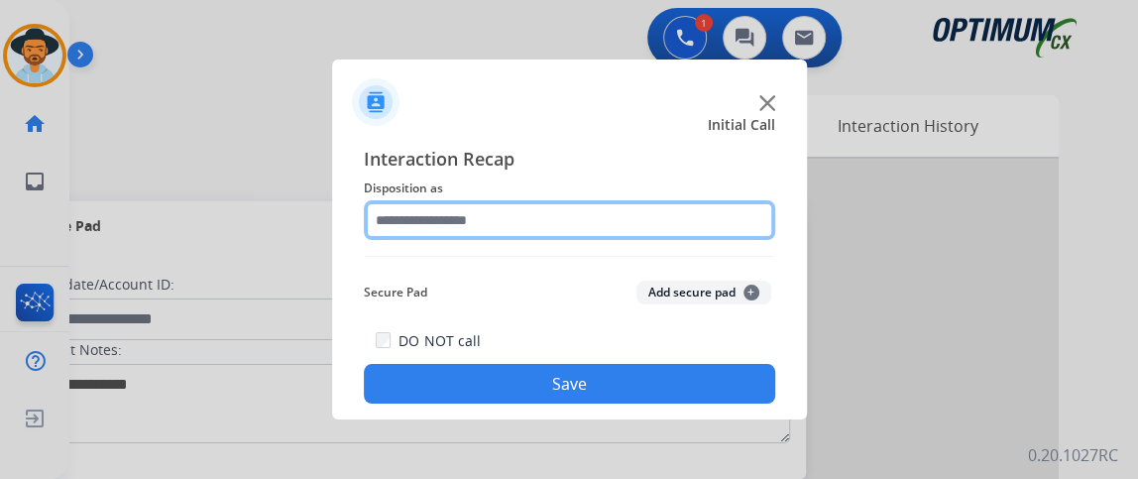
click at [455, 224] on input "text" at bounding box center [569, 220] width 411 height 40
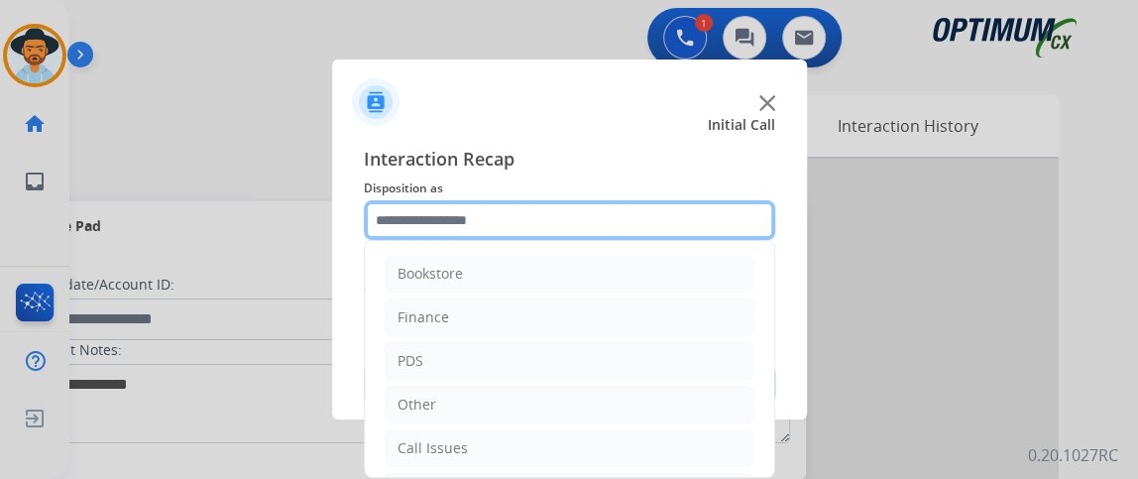
scroll to position [130, 0]
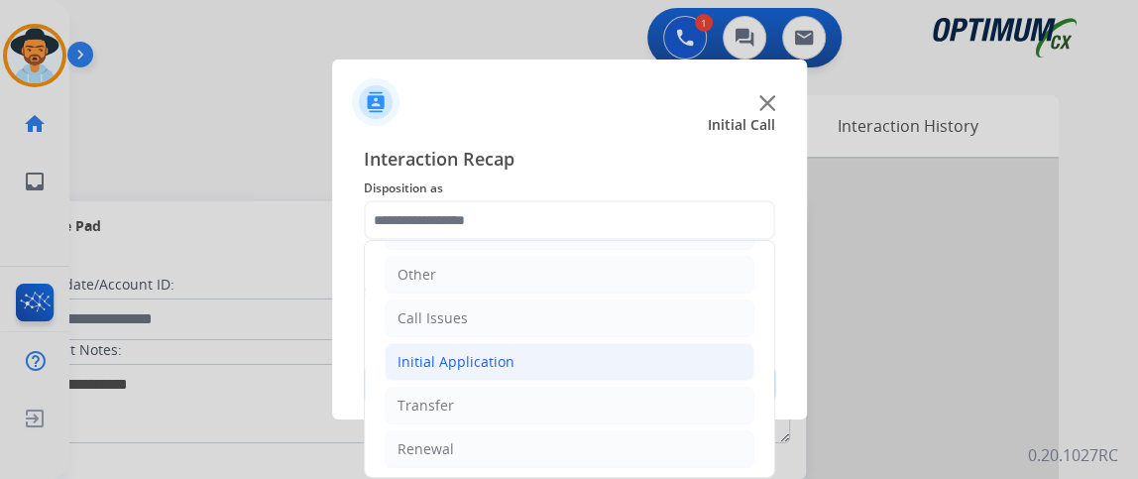
click at [603, 350] on li "Initial Application" at bounding box center [570, 362] width 370 height 38
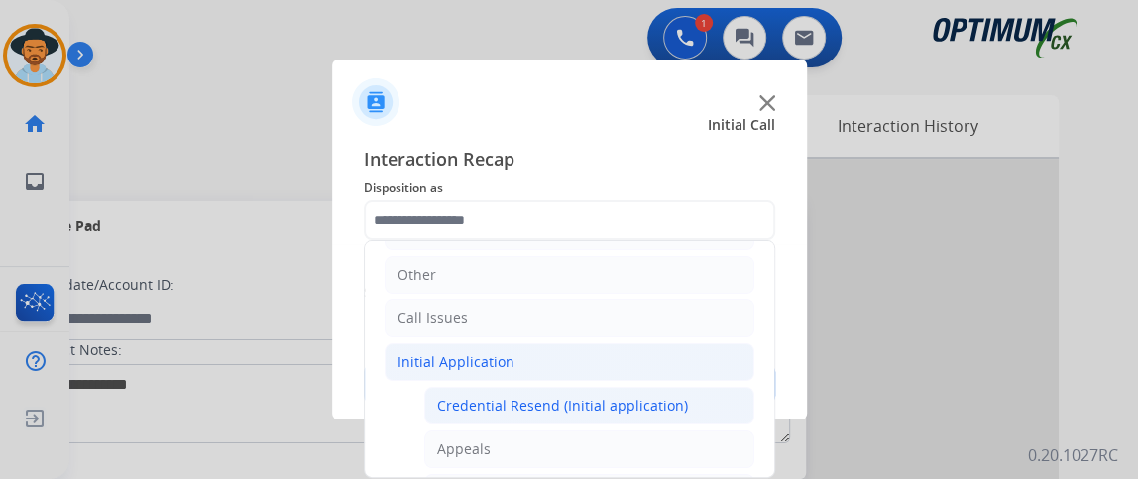
click at [603, 395] on div "Credential Resend (Initial application)" at bounding box center [562, 405] width 251 height 20
type input "**********"
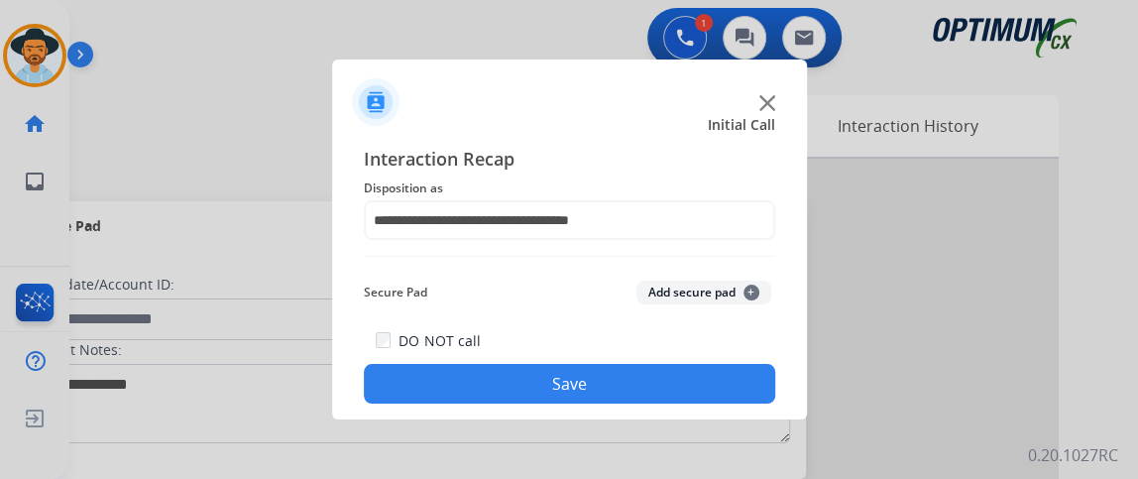
click at [603, 393] on button "Save" at bounding box center [569, 384] width 411 height 40
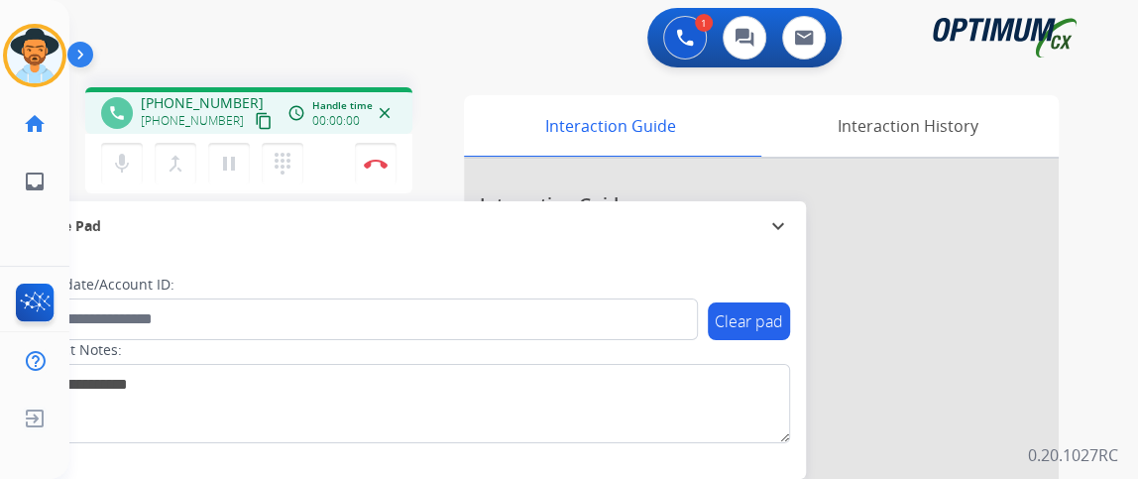
click at [255, 116] on mat-icon "content_copy" at bounding box center [264, 121] width 18 height 18
click at [255, 128] on mat-icon "content_copy" at bounding box center [264, 121] width 18 height 18
click at [140, 163] on button "mic Mute" at bounding box center [122, 164] width 42 height 42
click at [141, 163] on button "mic_off Mute" at bounding box center [122, 164] width 42 height 42
click at [126, 167] on mat-icon "mic" at bounding box center [122, 164] width 24 height 24
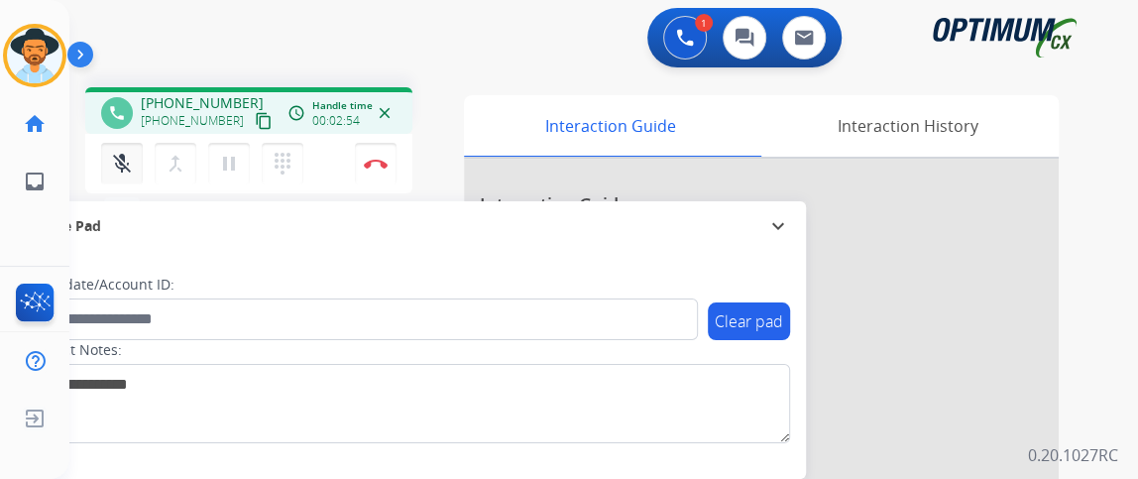
click at [126, 167] on mat-icon "mic_off" at bounding box center [122, 164] width 24 height 24
click at [378, 171] on button "Disconnect" at bounding box center [376, 164] width 42 height 42
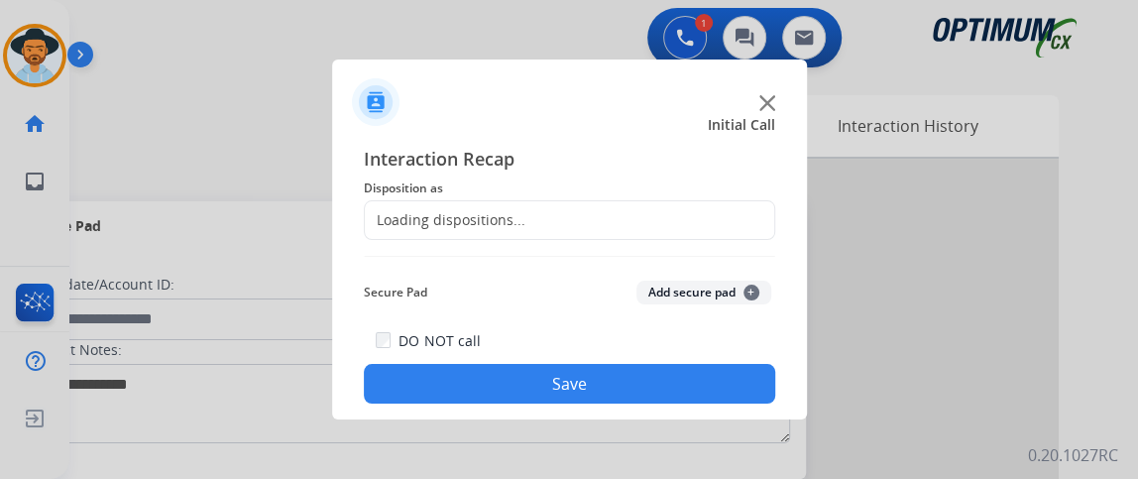
click at [618, 228] on div "Loading dispositions..." at bounding box center [569, 220] width 411 height 40
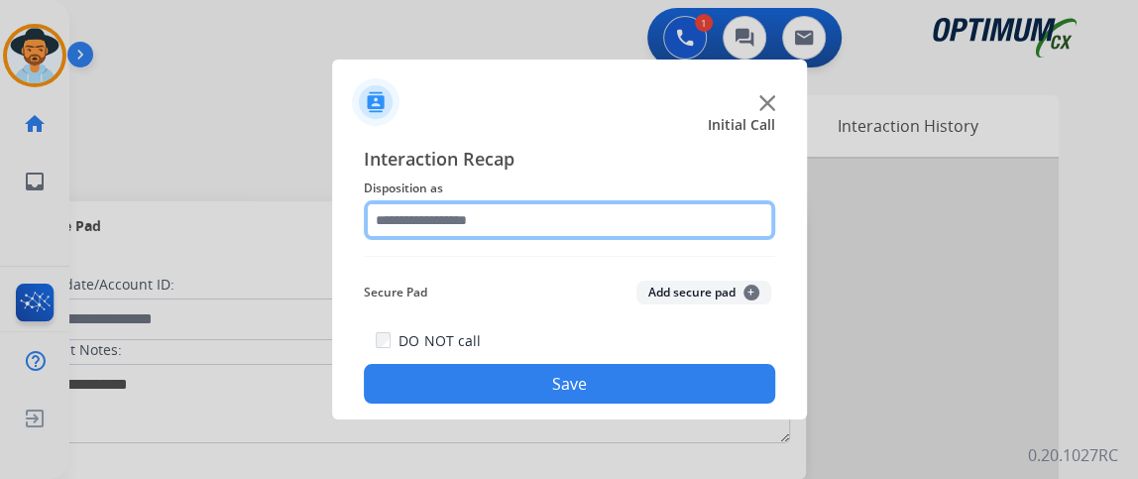
click at [618, 228] on input "text" at bounding box center [569, 220] width 411 height 40
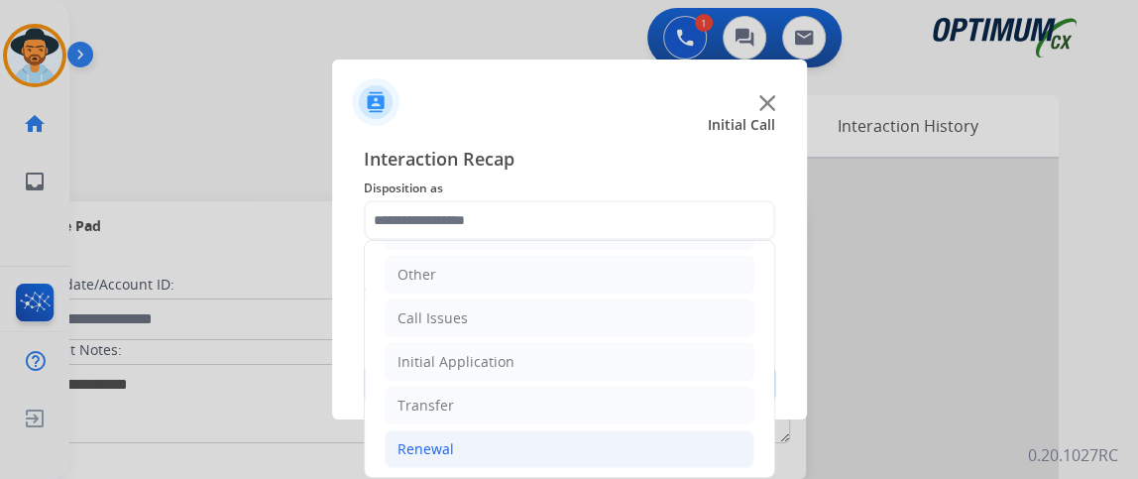
click at [641, 443] on li "Renewal" at bounding box center [570, 449] width 370 height 38
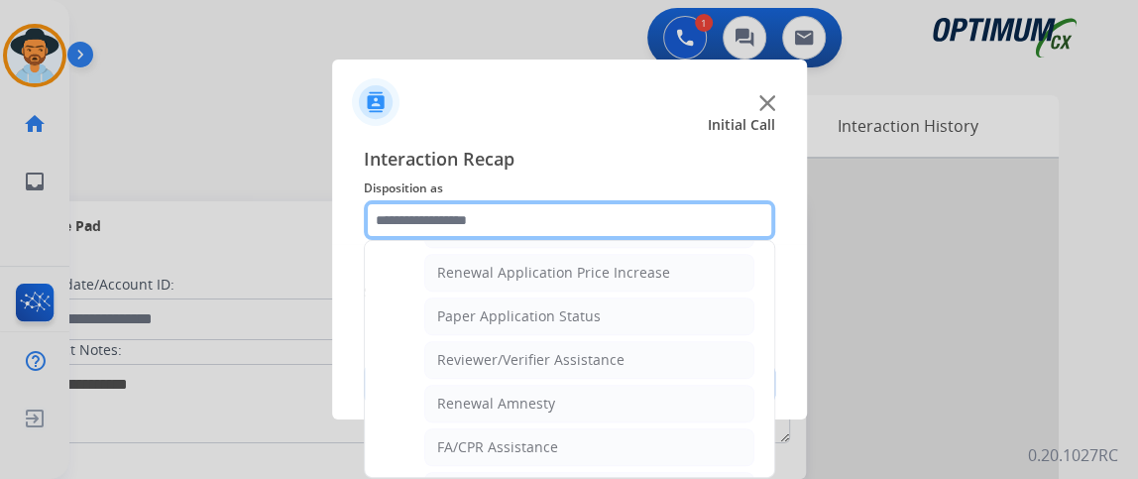
scroll to position [751, 0]
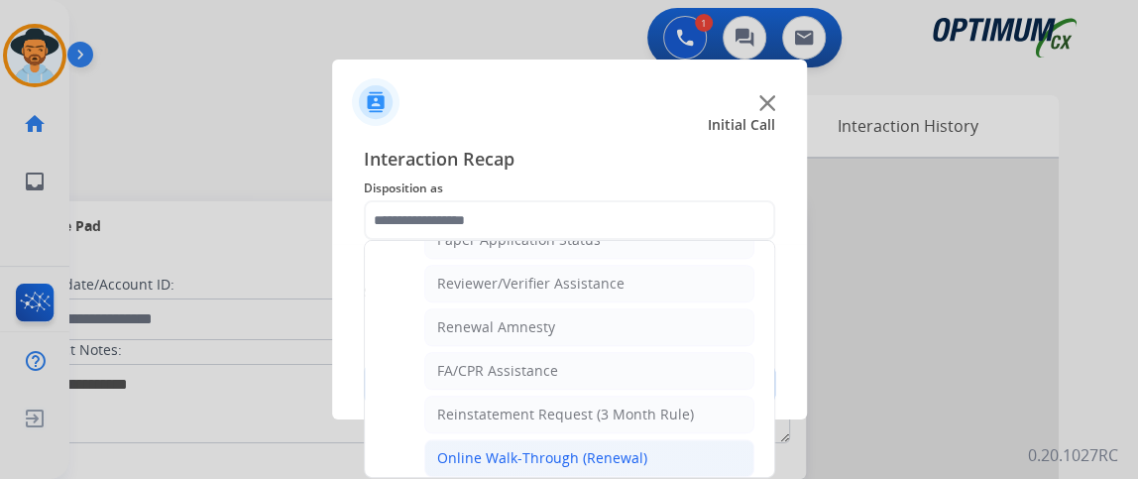
click at [703, 456] on li "Online Walk-Through (Renewal)" at bounding box center [589, 458] width 330 height 38
type input "**********"
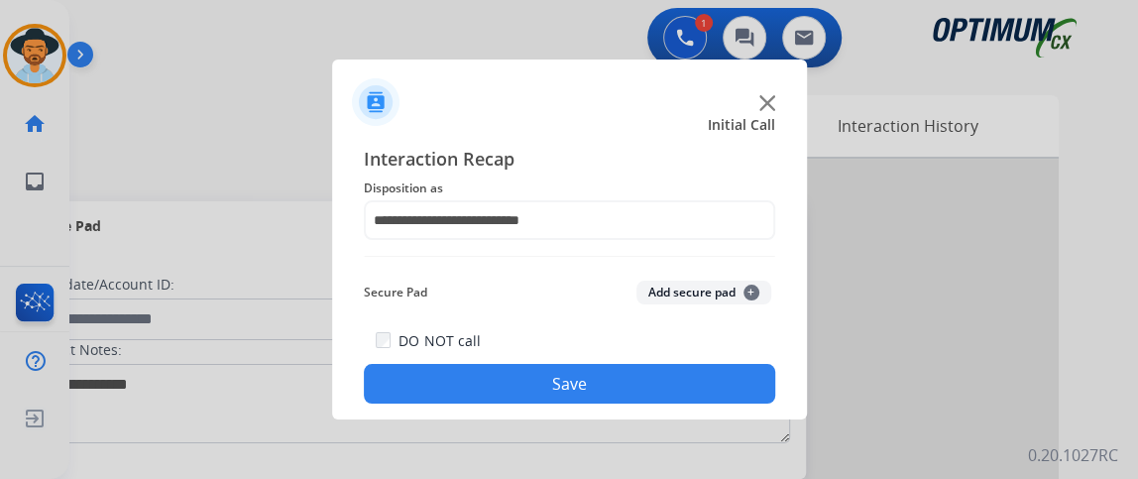
click at [696, 390] on button "Save" at bounding box center [569, 384] width 411 height 40
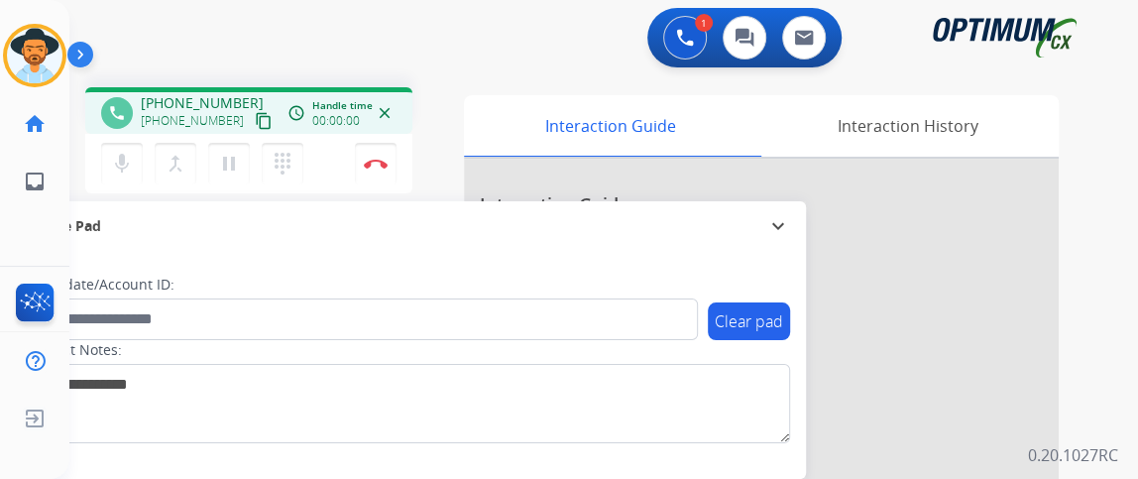
click at [255, 124] on mat-icon "content_copy" at bounding box center [264, 121] width 18 height 18
click at [132, 152] on mat-icon "mic" at bounding box center [122, 164] width 24 height 24
click at [135, 170] on button "mic_off Mute" at bounding box center [122, 164] width 42 height 42
click at [135, 160] on button "mic Mute" at bounding box center [122, 164] width 42 height 42
click at [135, 160] on button "mic_off Mute" at bounding box center [122, 164] width 42 height 42
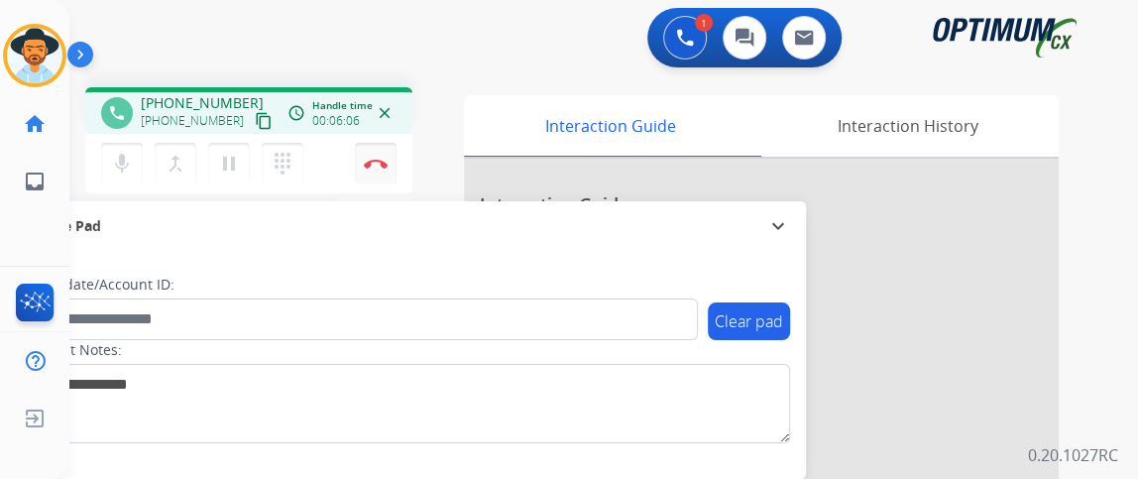
click at [391, 159] on button "Disconnect" at bounding box center [376, 164] width 42 height 42
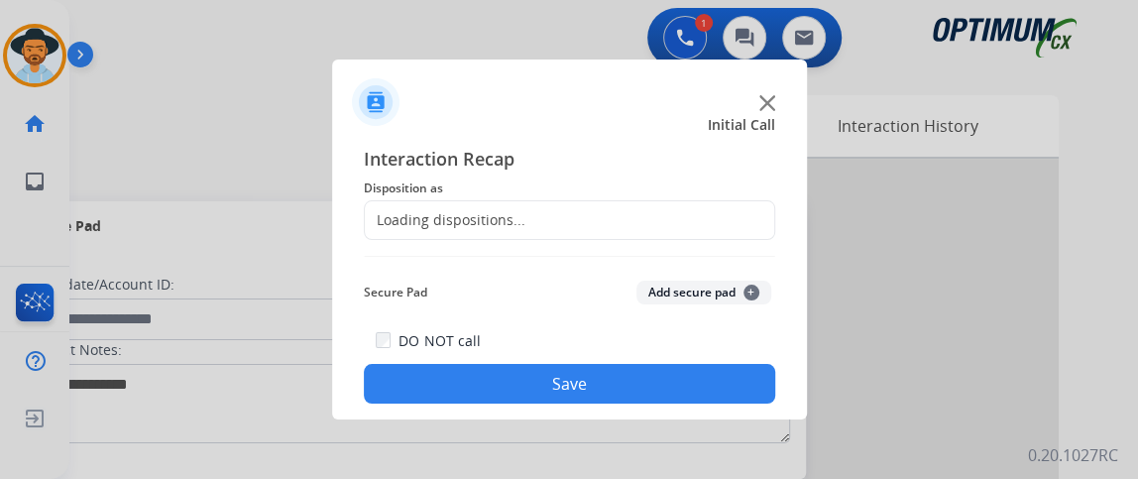
click at [516, 207] on div "Loading dispositions..." at bounding box center [569, 220] width 411 height 40
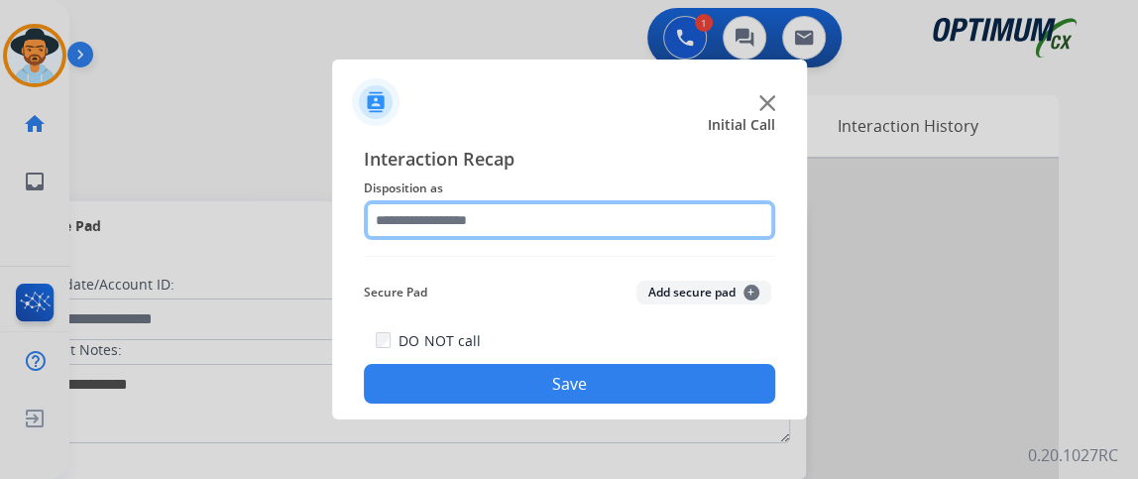
click at [516, 207] on input "text" at bounding box center [569, 220] width 411 height 40
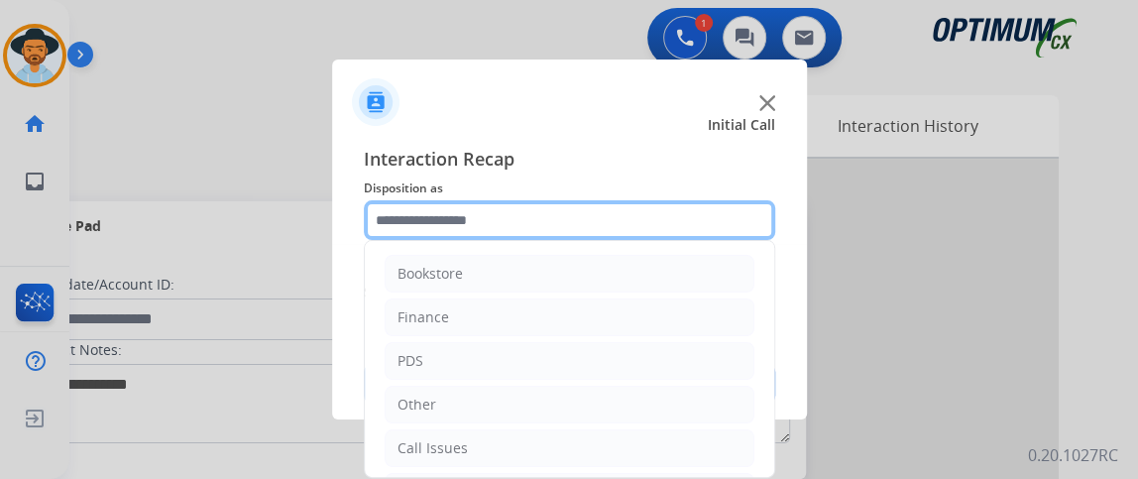
scroll to position [130, 0]
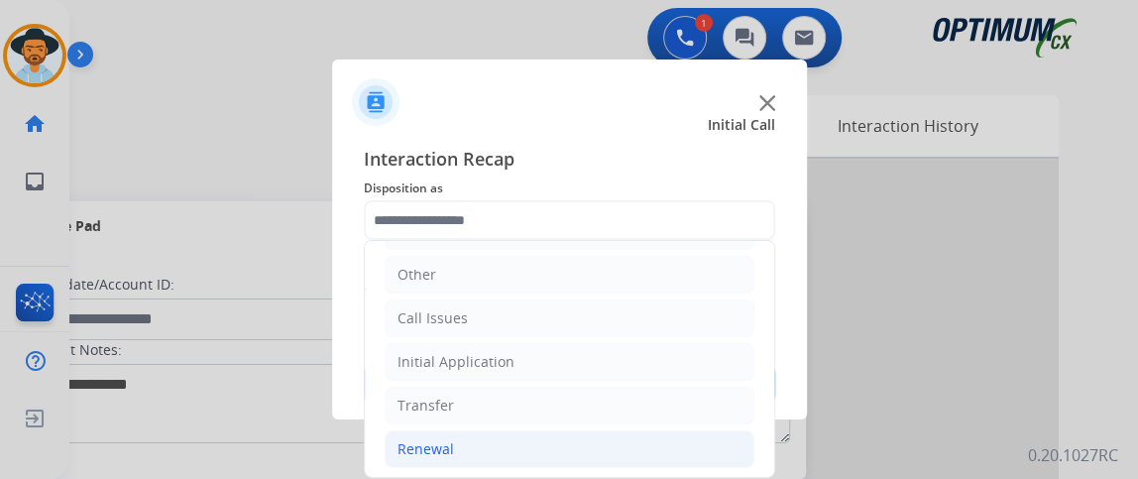
click at [653, 443] on li "Renewal" at bounding box center [570, 449] width 370 height 38
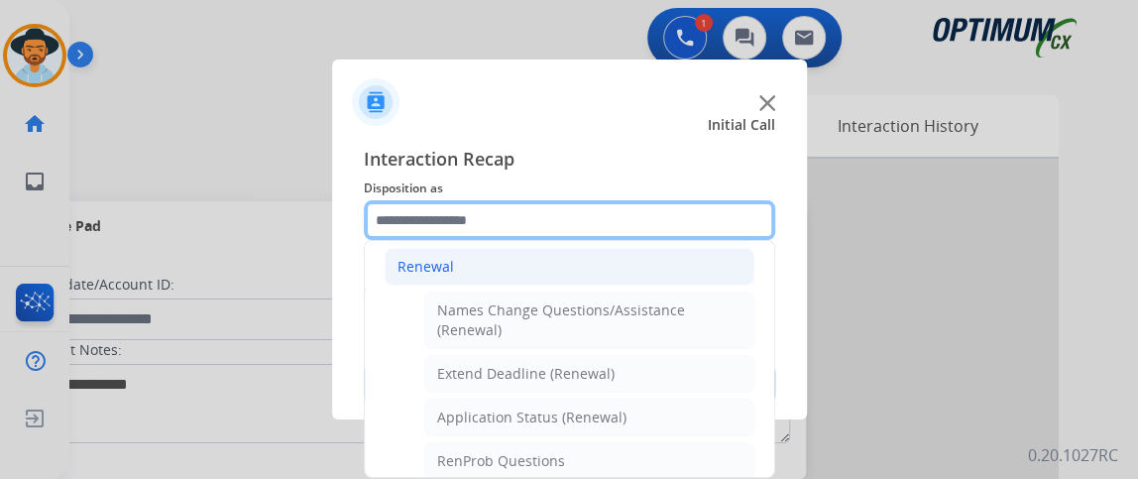
scroll to position [315, 0]
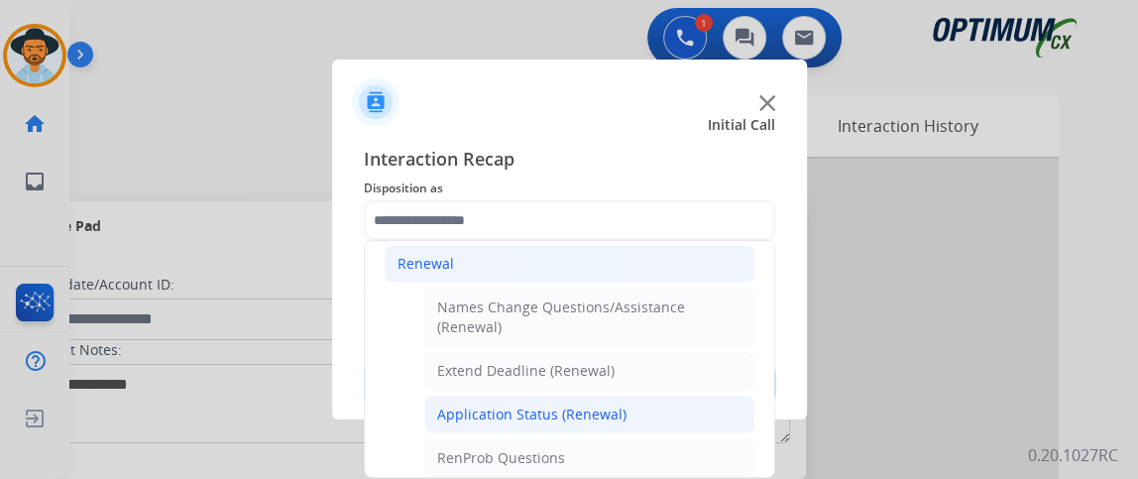
click at [688, 396] on li "Application Status (Renewal)" at bounding box center [589, 414] width 330 height 38
type input "**********"
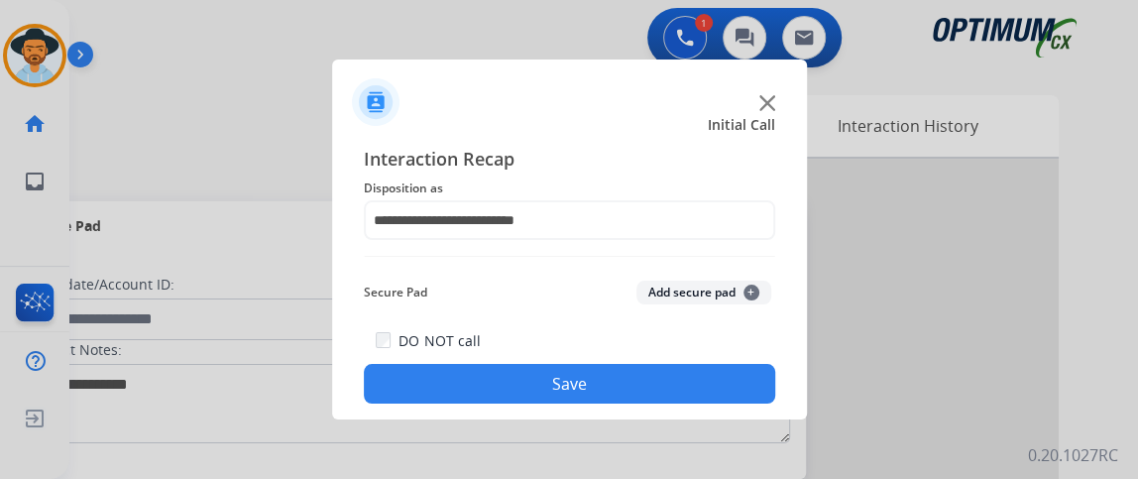
click at [684, 384] on button "Save" at bounding box center [569, 384] width 411 height 40
